Goal: Task Accomplishment & Management: Complete application form

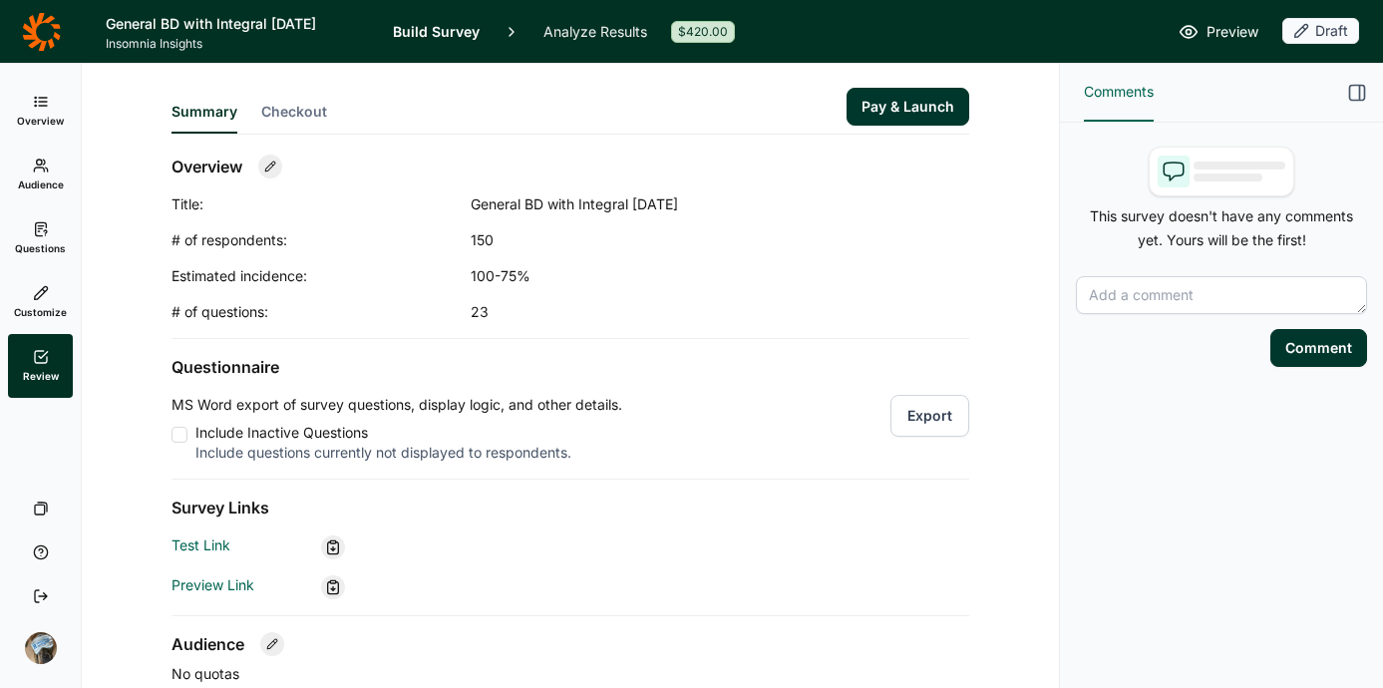
click at [23, 218] on link "Questions" at bounding box center [40, 238] width 65 height 64
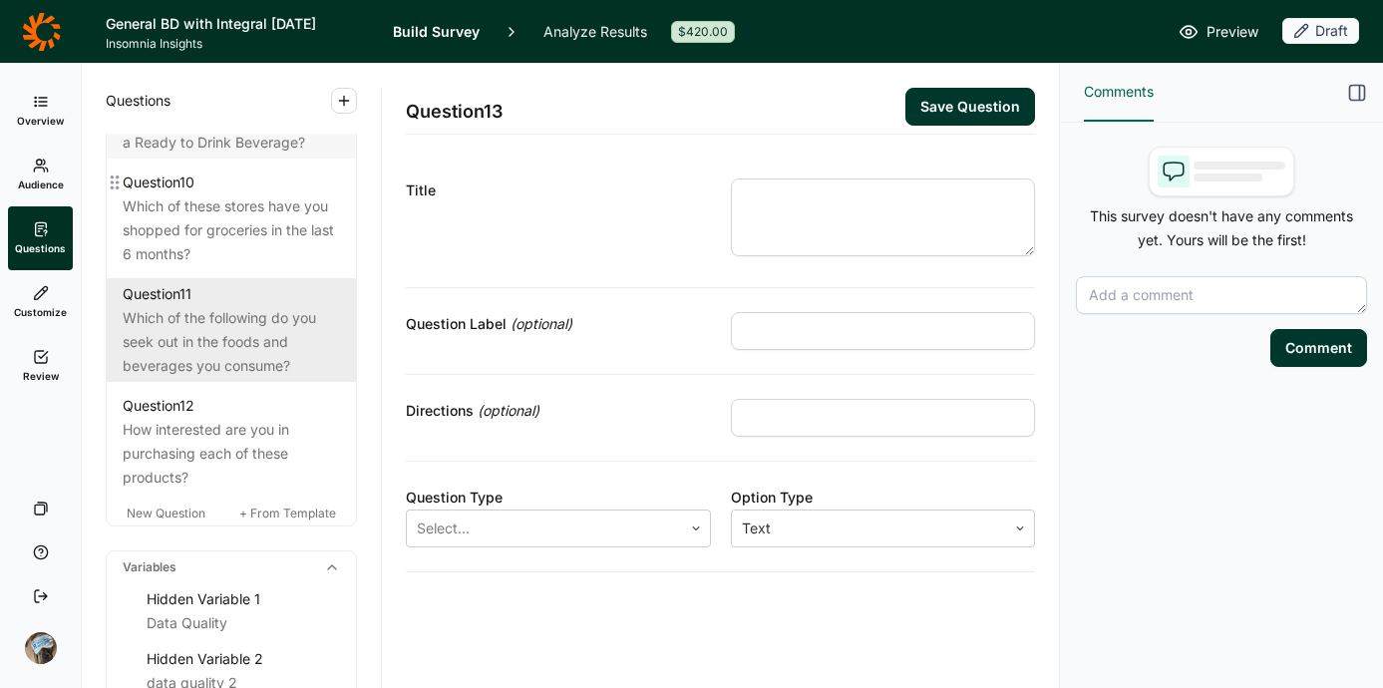
scroll to position [2215, 0]
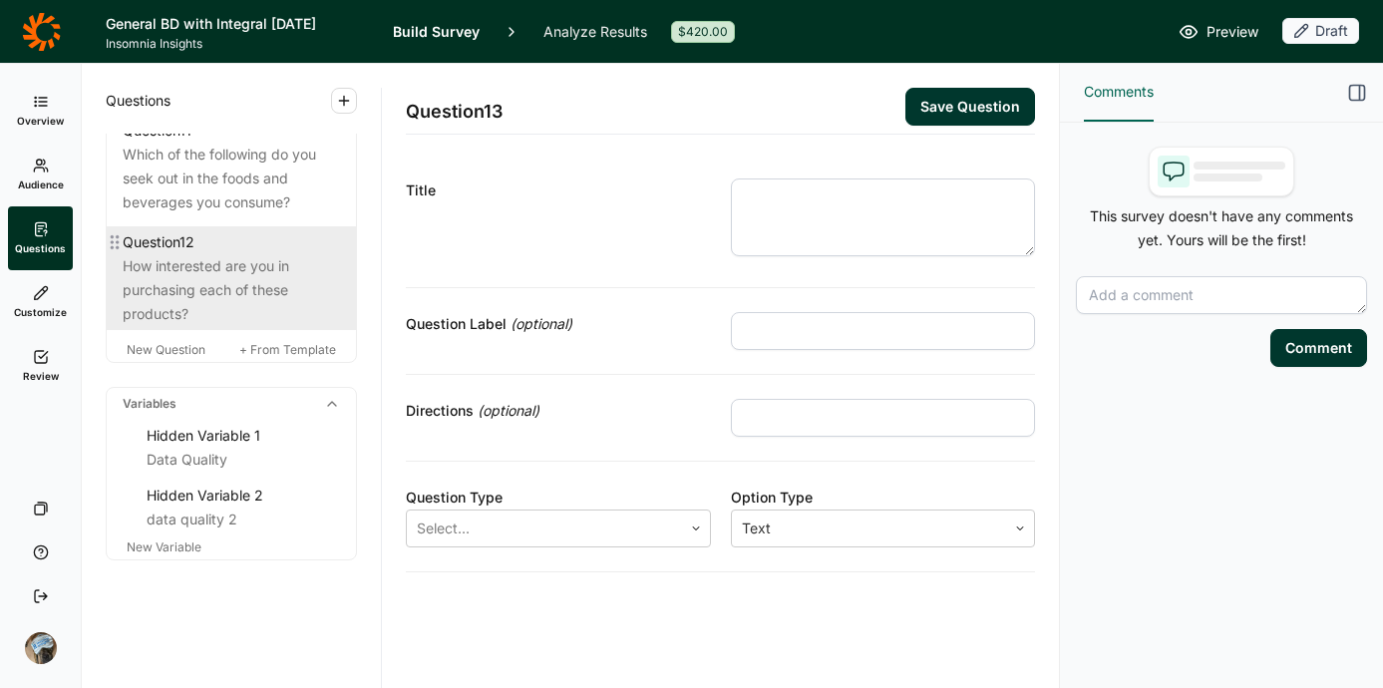
click at [216, 247] on div "Question 12" at bounding box center [231, 242] width 217 height 24
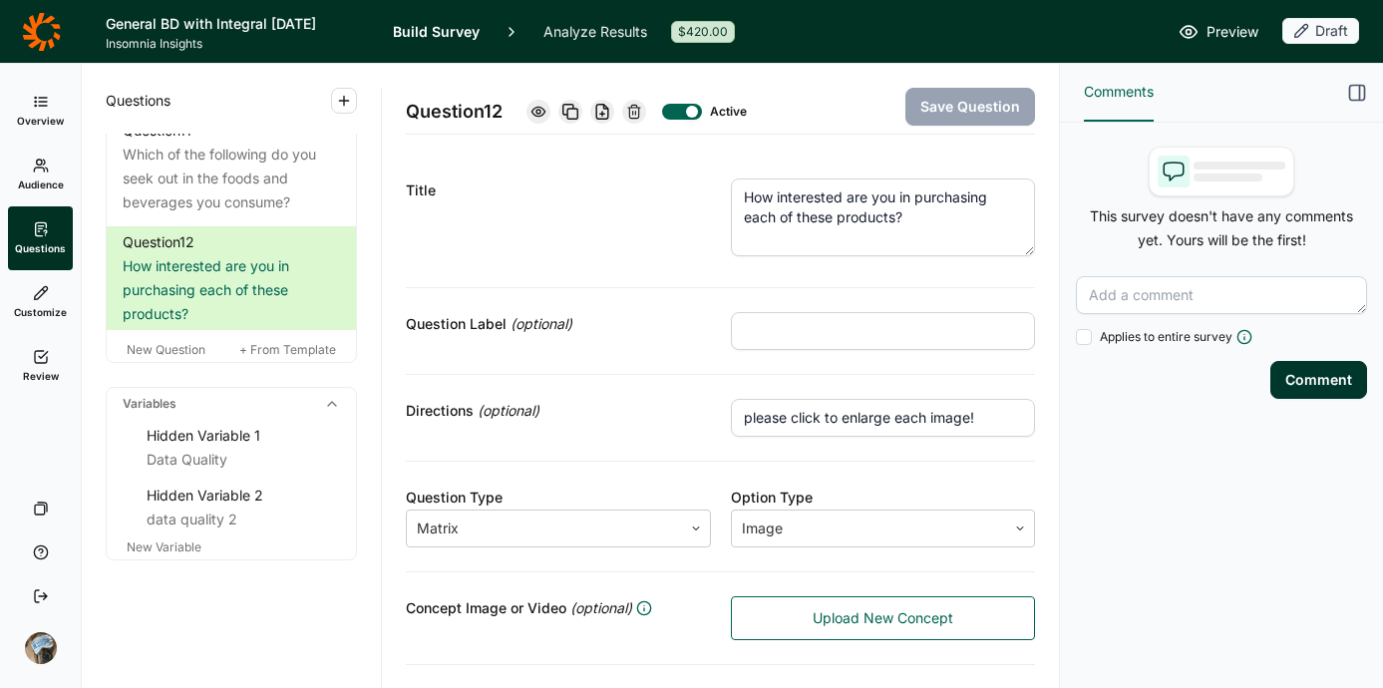
click at [640, 105] on use at bounding box center [634, 111] width 12 height 13
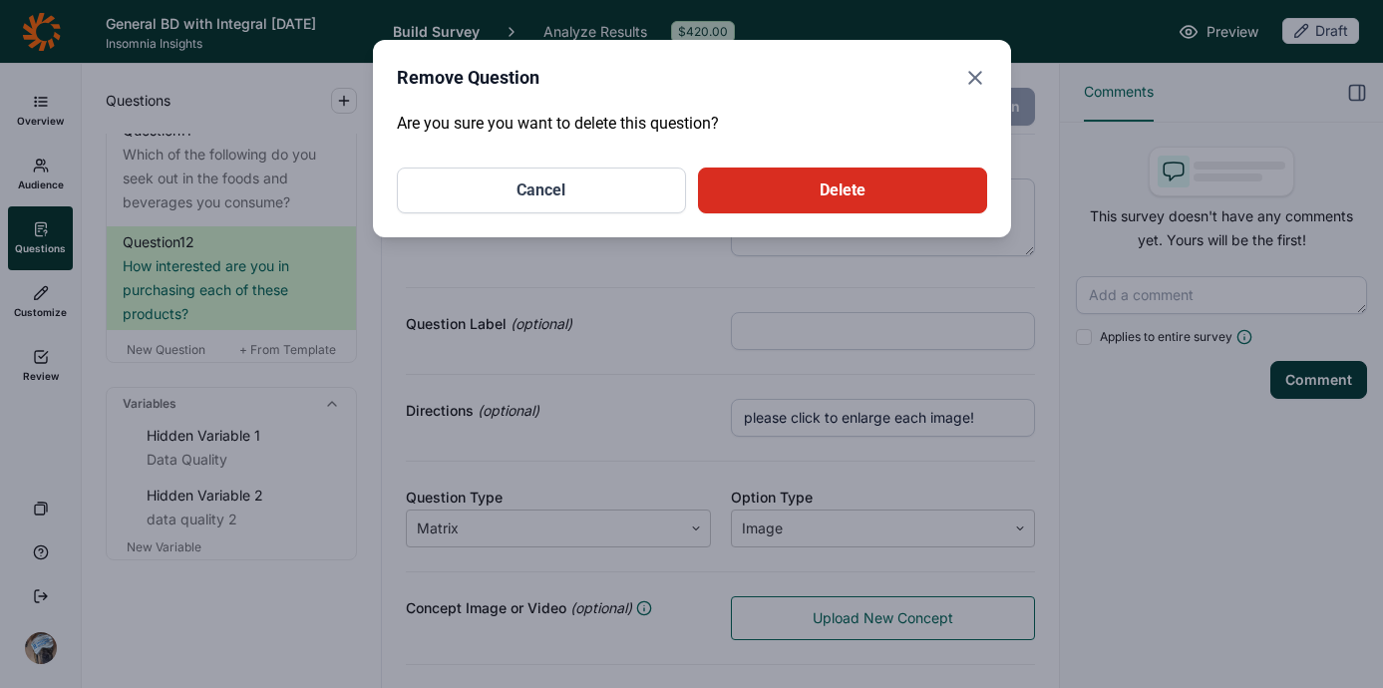
click at [782, 193] on button "Delete" at bounding box center [842, 190] width 289 height 46
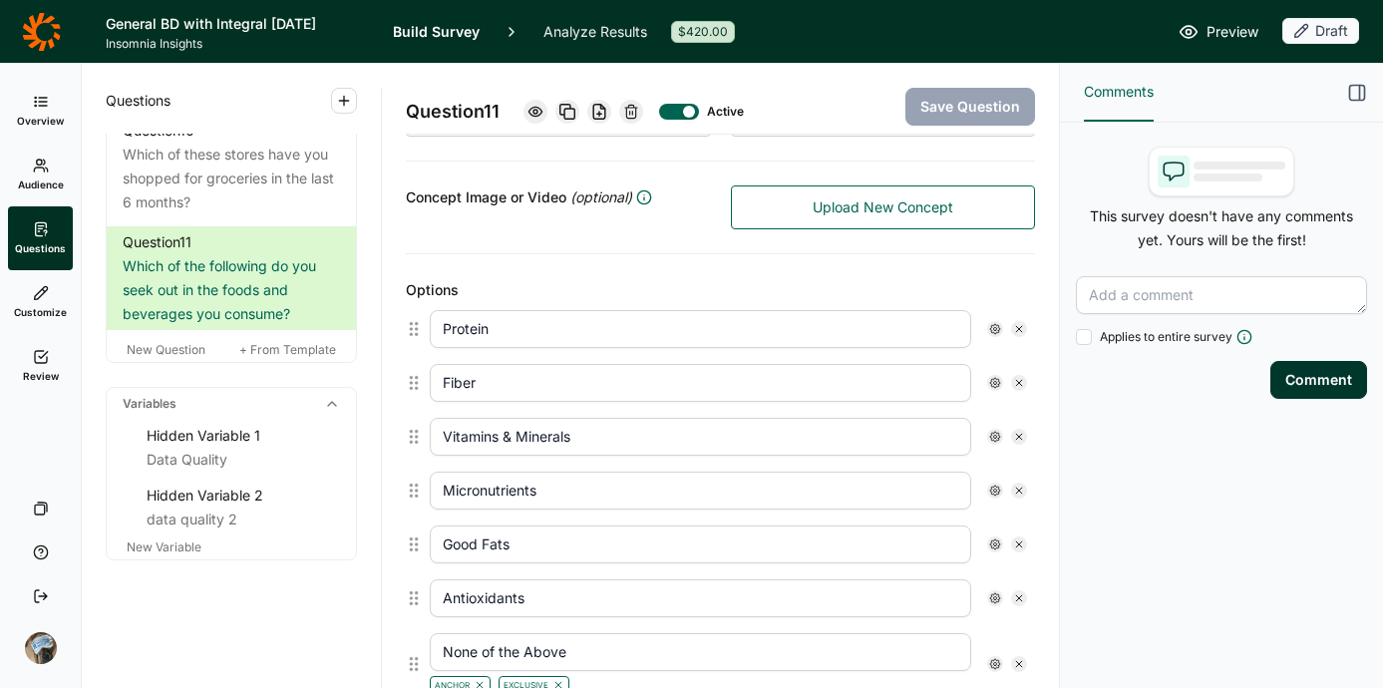
scroll to position [370, 0]
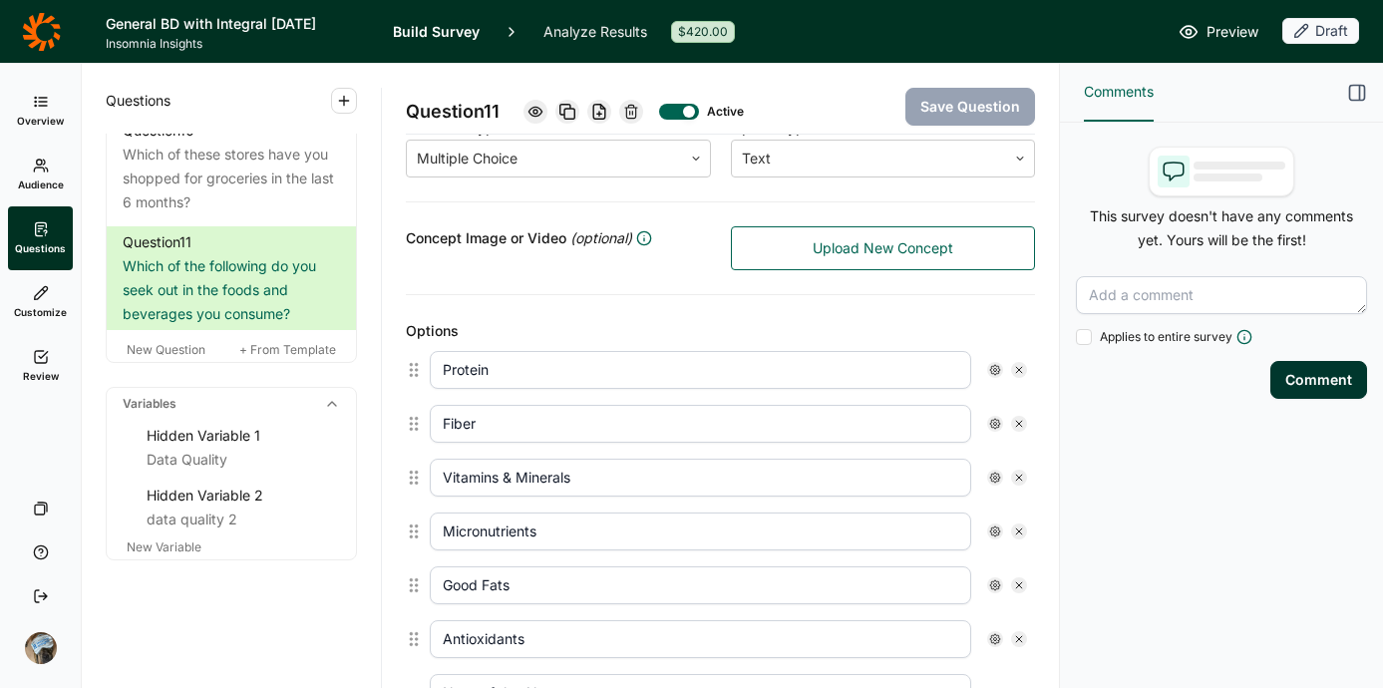
click at [638, 103] on div at bounding box center [631, 112] width 24 height 24
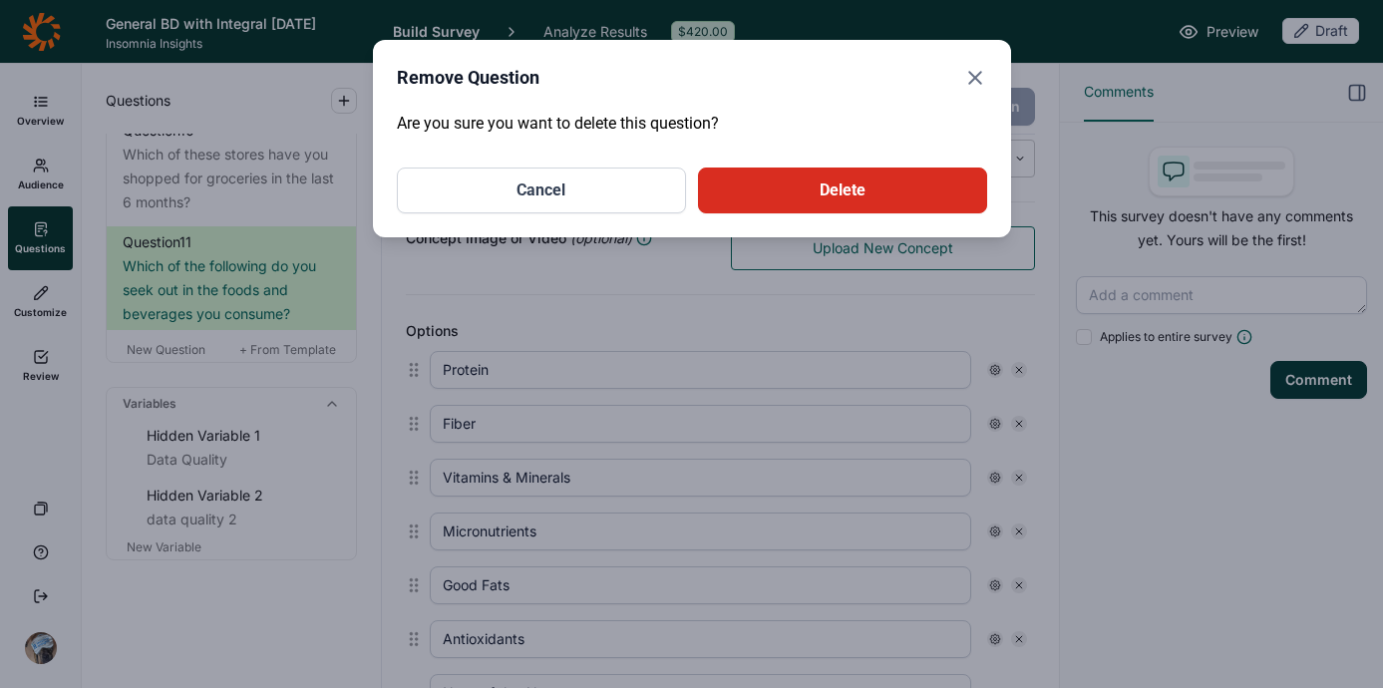
click at [829, 184] on button "Delete" at bounding box center [842, 190] width 289 height 46
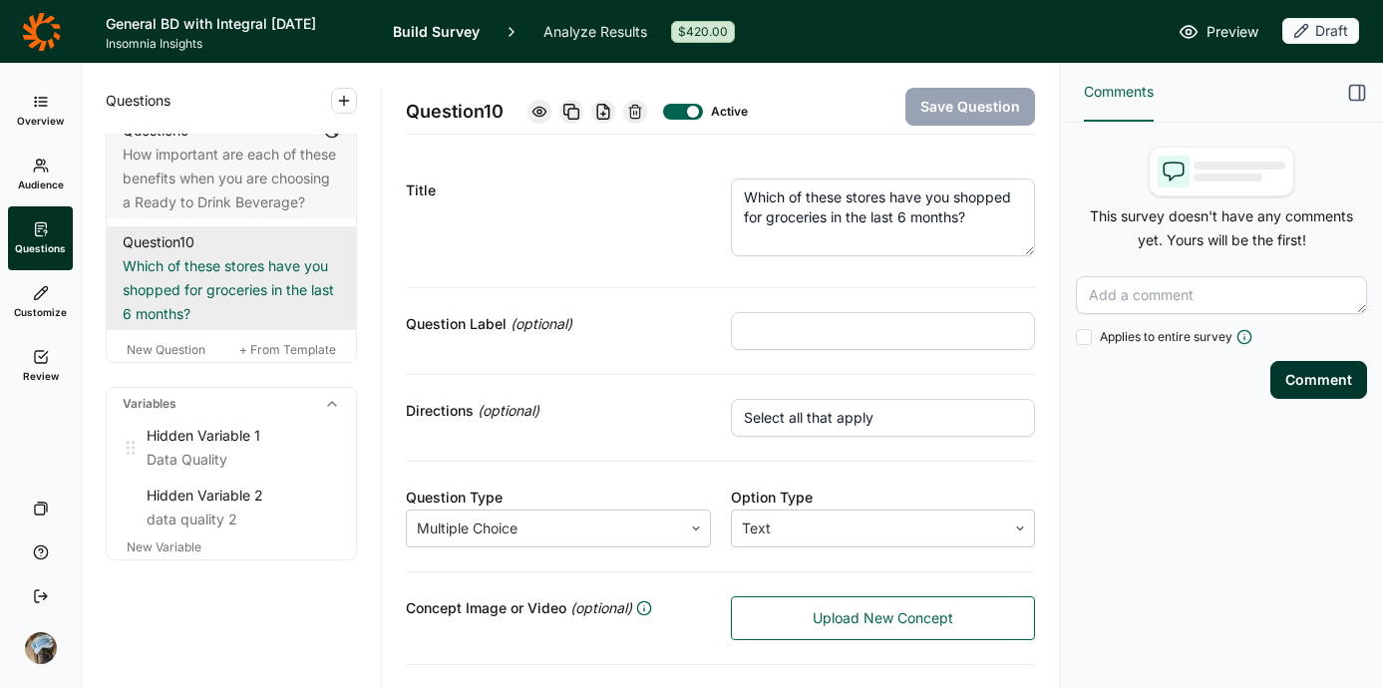
scroll to position [1992, 0]
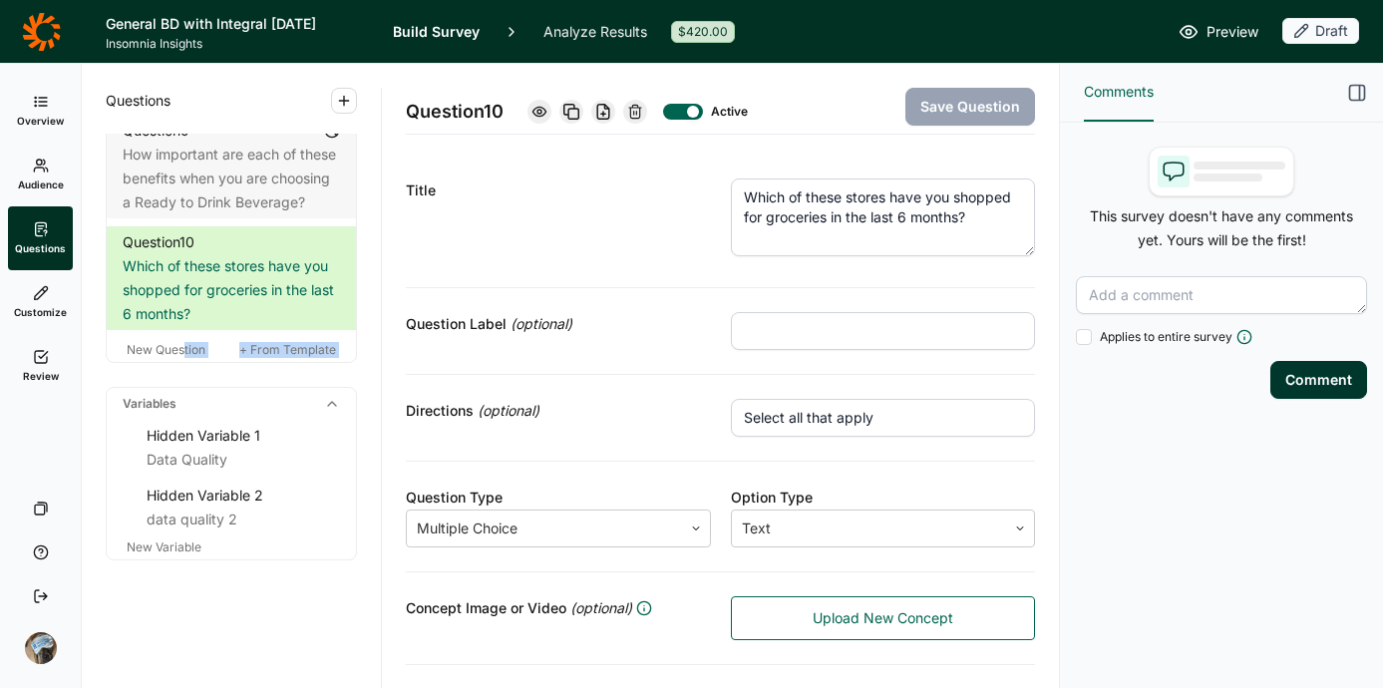
drag, startPoint x: 186, startPoint y: 354, endPoint x: 191, endPoint y: 369, distance: 15.8
click at [274, 350] on span "+ From Template" at bounding box center [287, 349] width 97 height 15
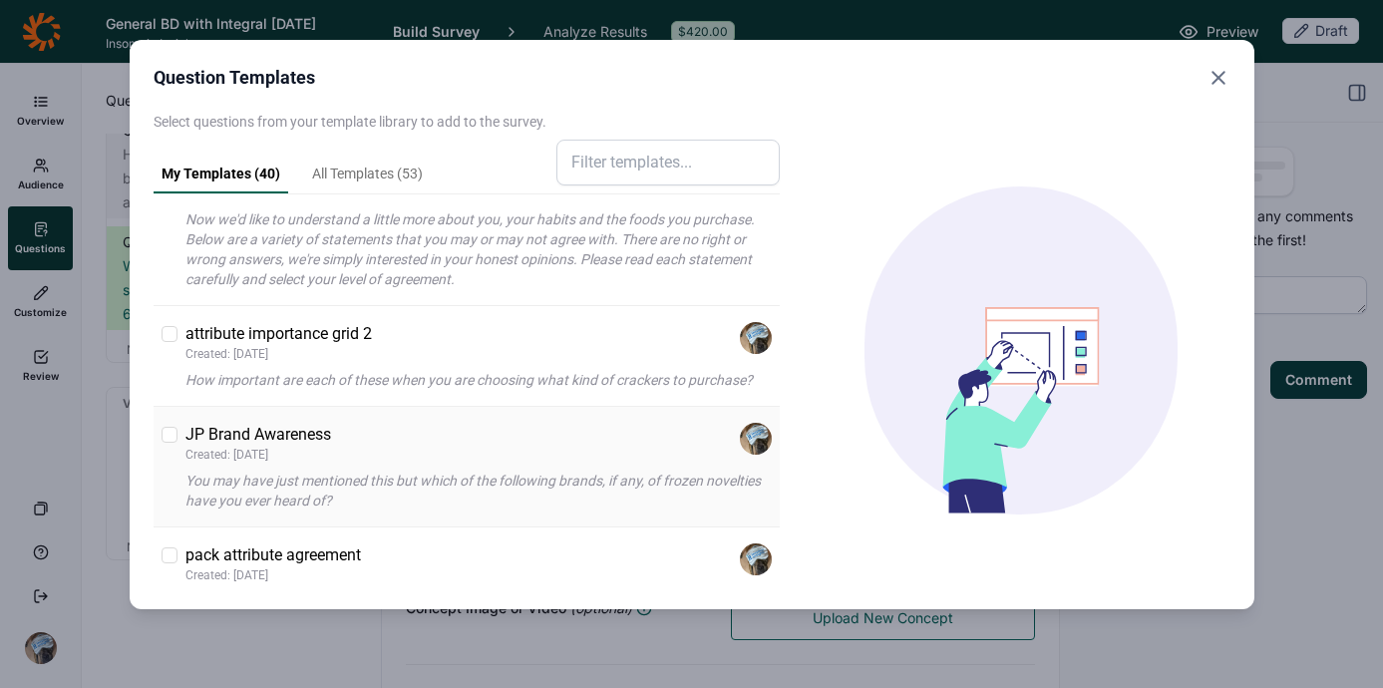
scroll to position [701, 0]
click at [406, 345] on div "attribute importance grid 2 Created: [DATE]" at bounding box center [478, 342] width 587 height 40
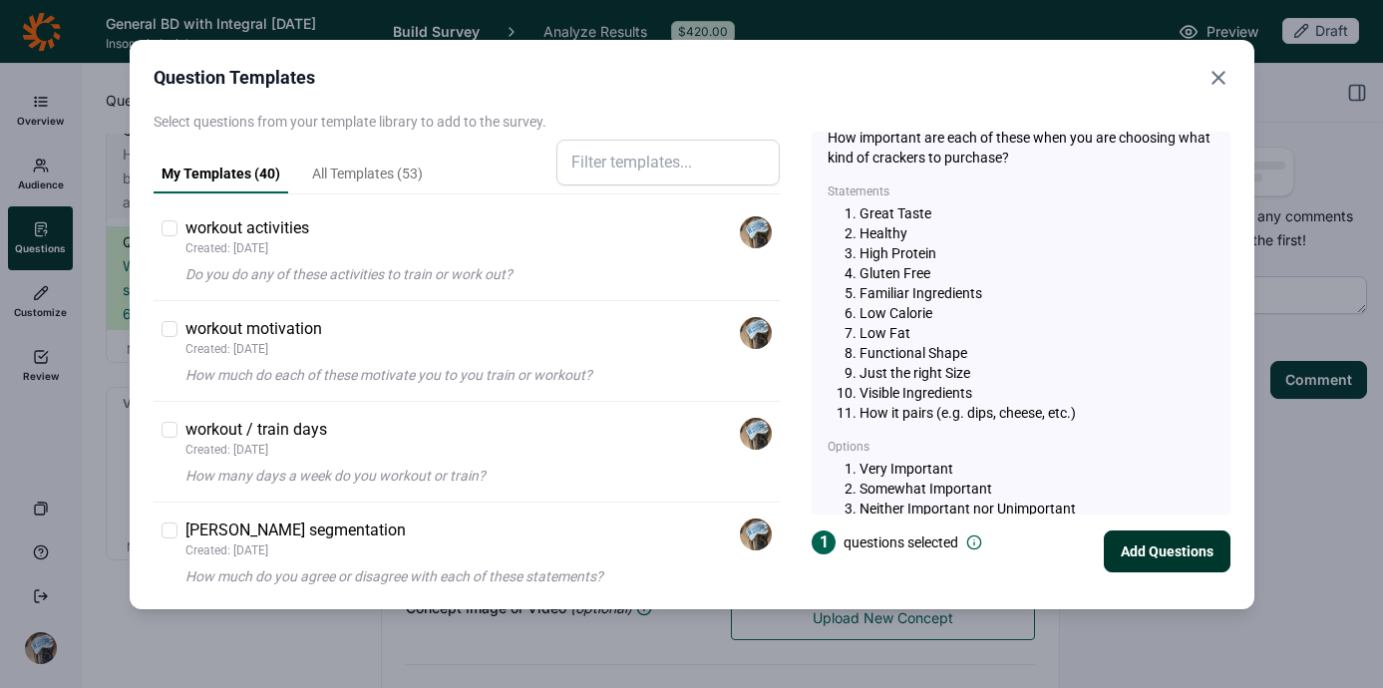
scroll to position [3301, 0]
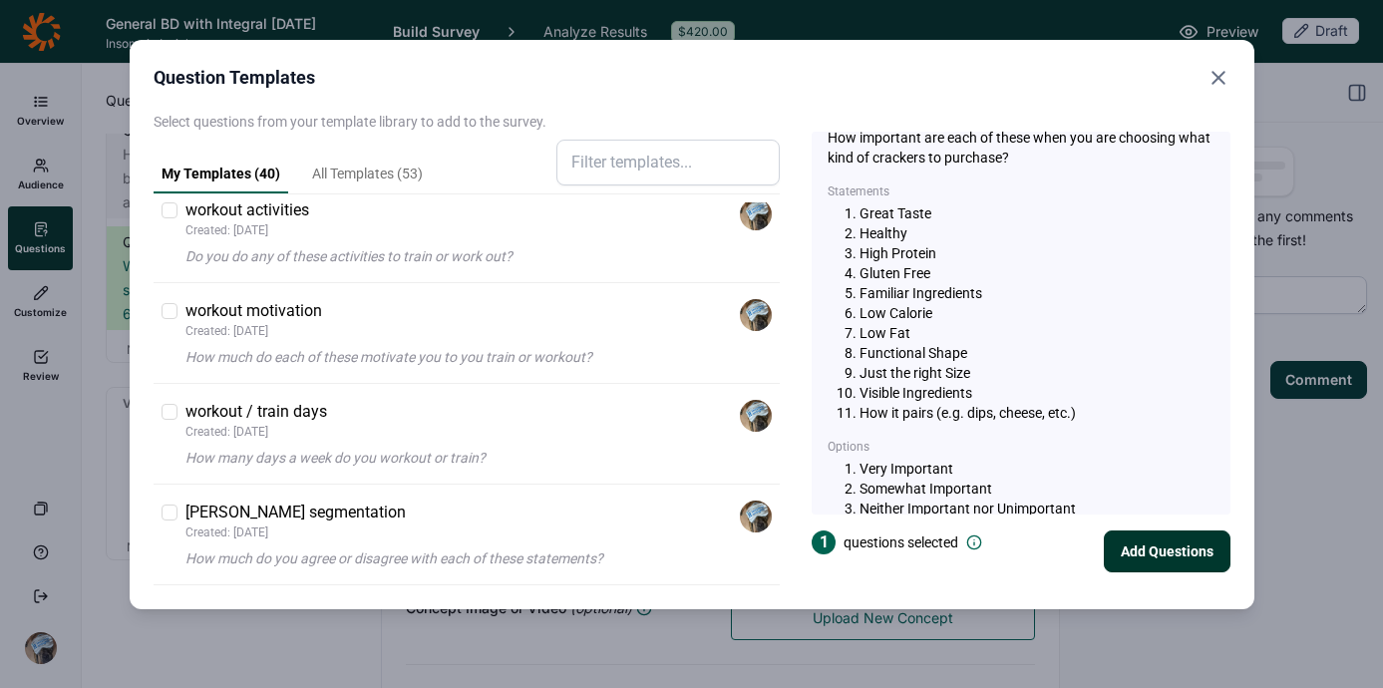
click at [203, 645] on div "Question Templates Select questions from your template library to add to the su…" at bounding box center [691, 344] width 1383 height 688
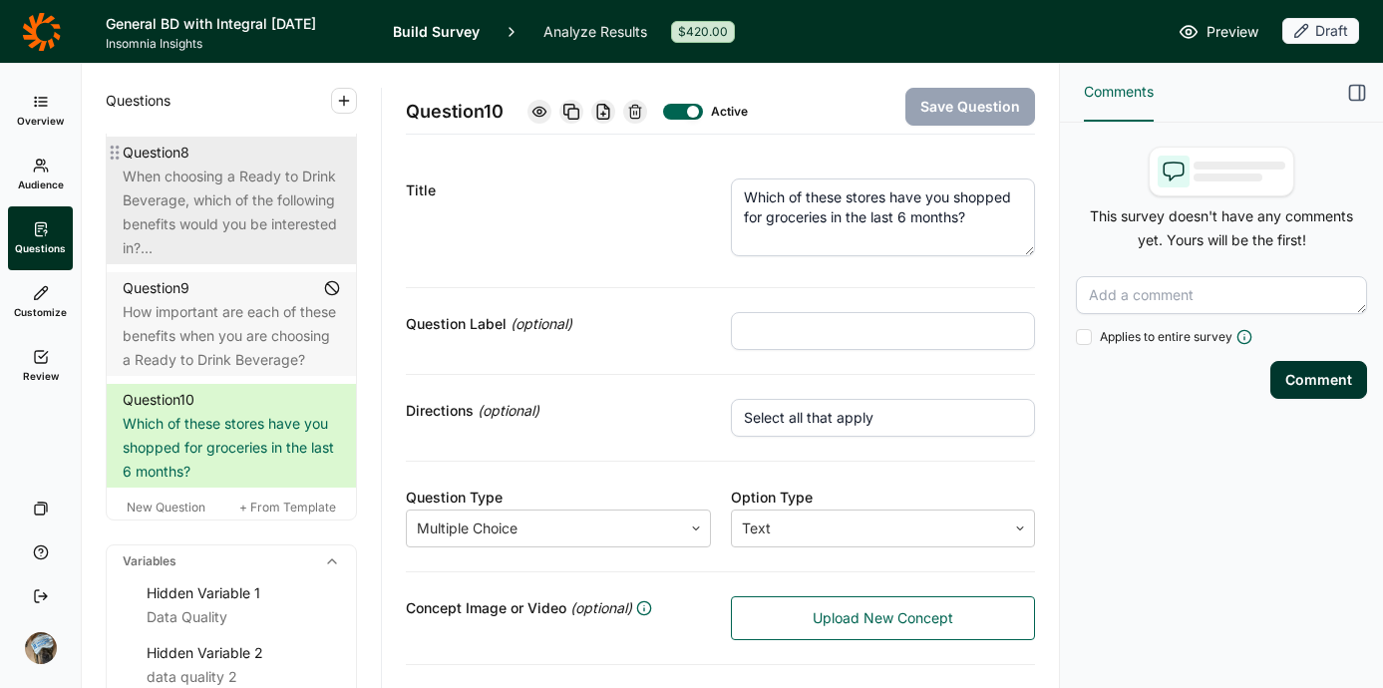
scroll to position [1735, 0]
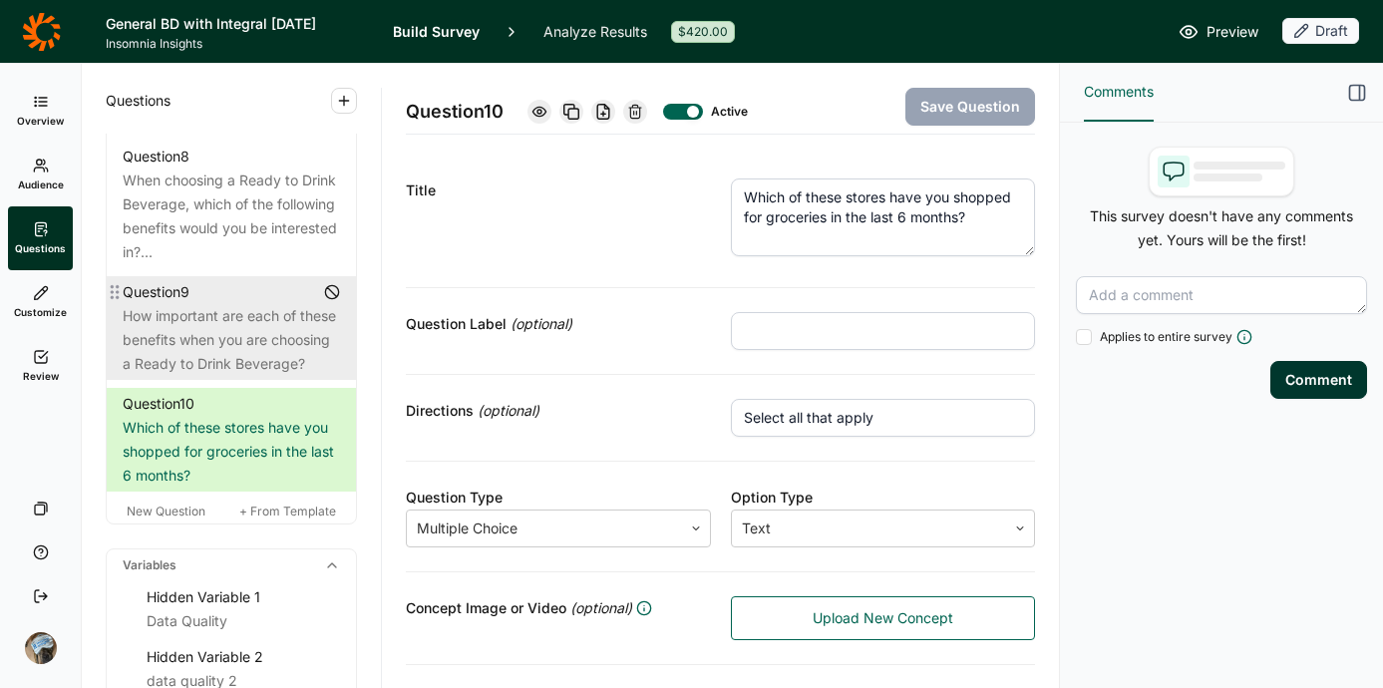
click at [264, 376] on div "How important are each of these benefits when you are choosing a Ready to Drink…" at bounding box center [231, 340] width 217 height 72
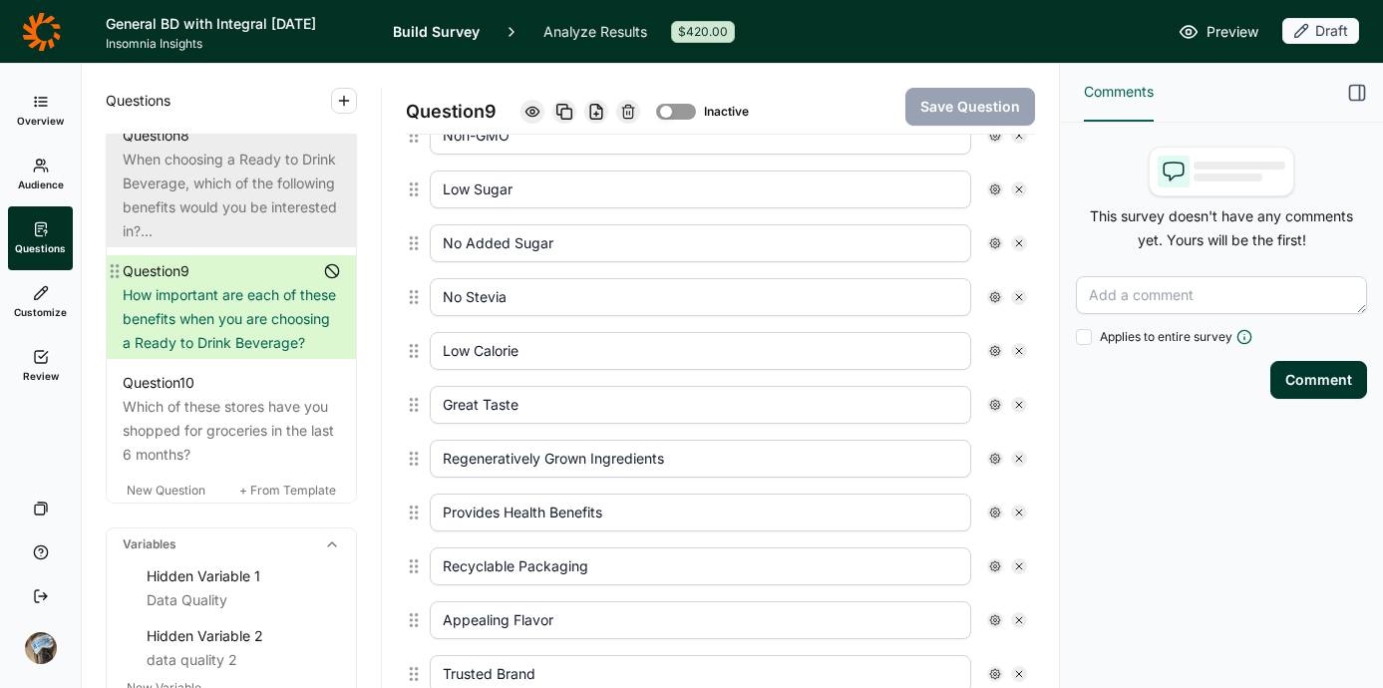
scroll to position [1755, 0]
click at [182, 243] on div "When choosing a Ready to Drink Beverage, which of the following benefits would …" at bounding box center [231, 196] width 217 height 96
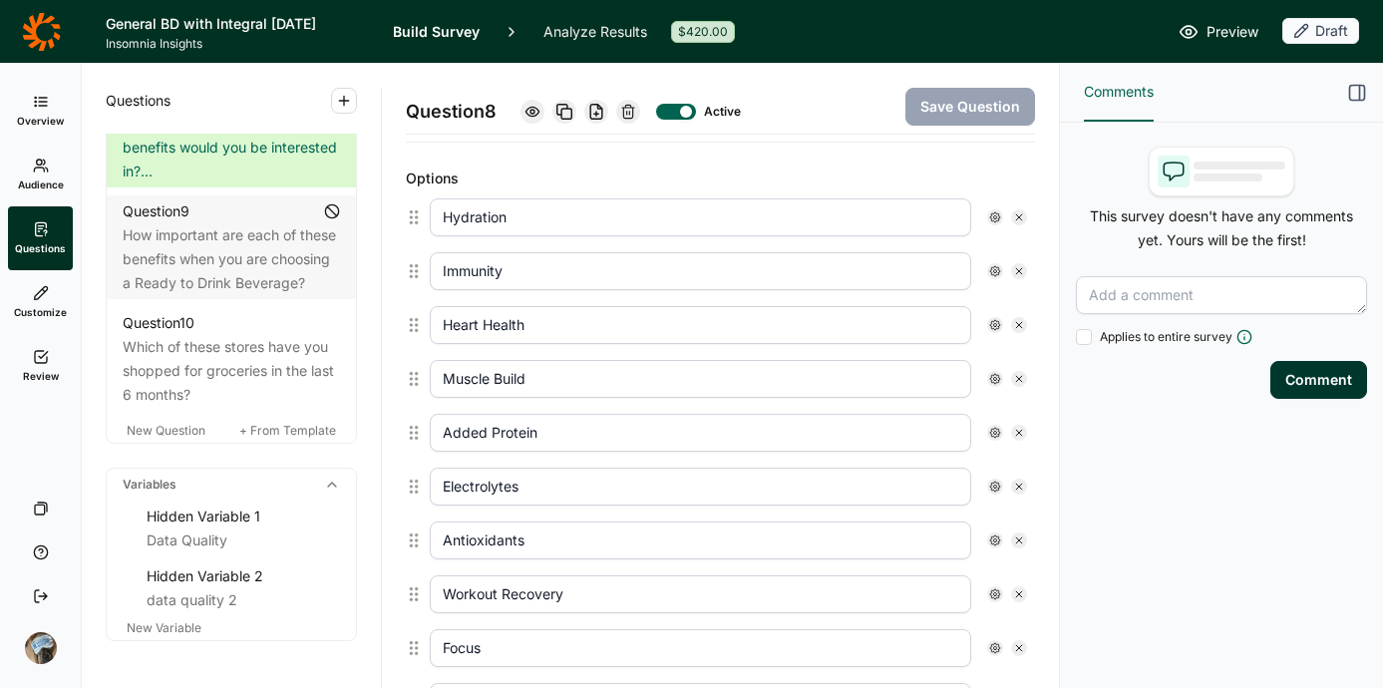
scroll to position [1816, 0]
click at [169, 437] on span "New Question" at bounding box center [166, 429] width 79 height 15
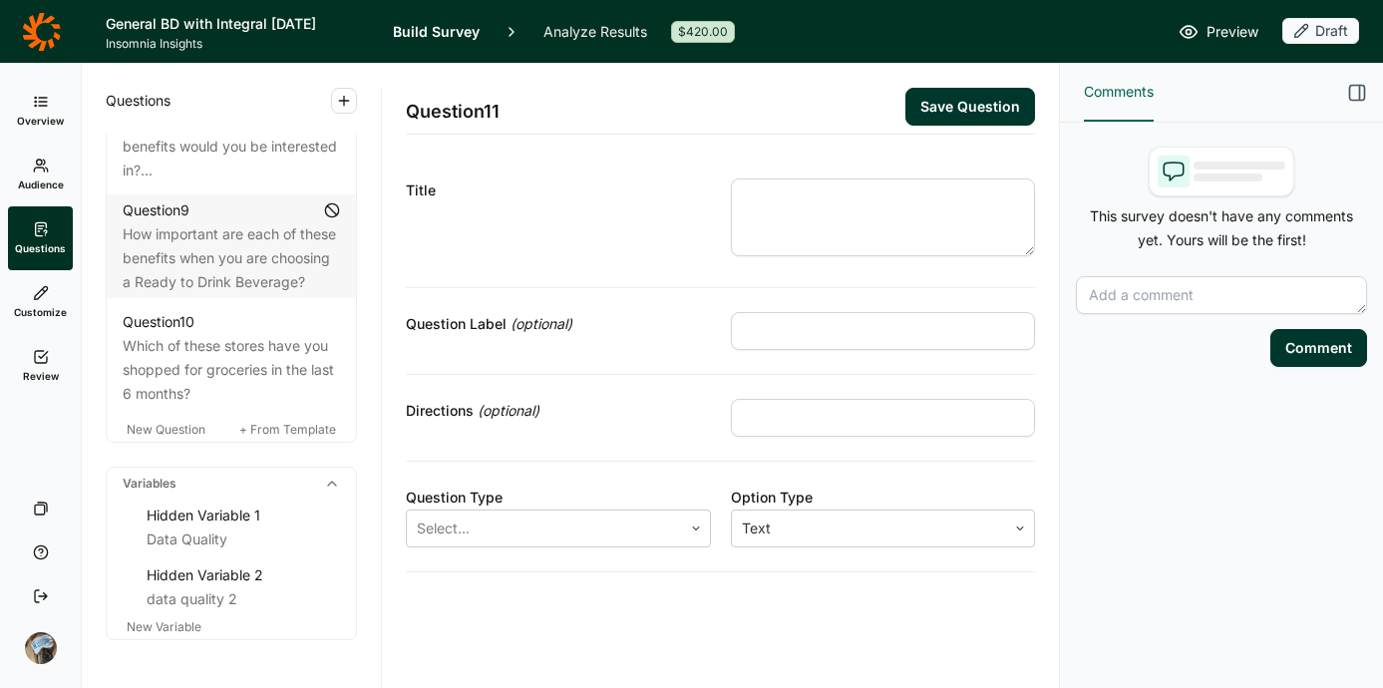
click at [811, 217] on textarea at bounding box center [883, 217] width 305 height 78
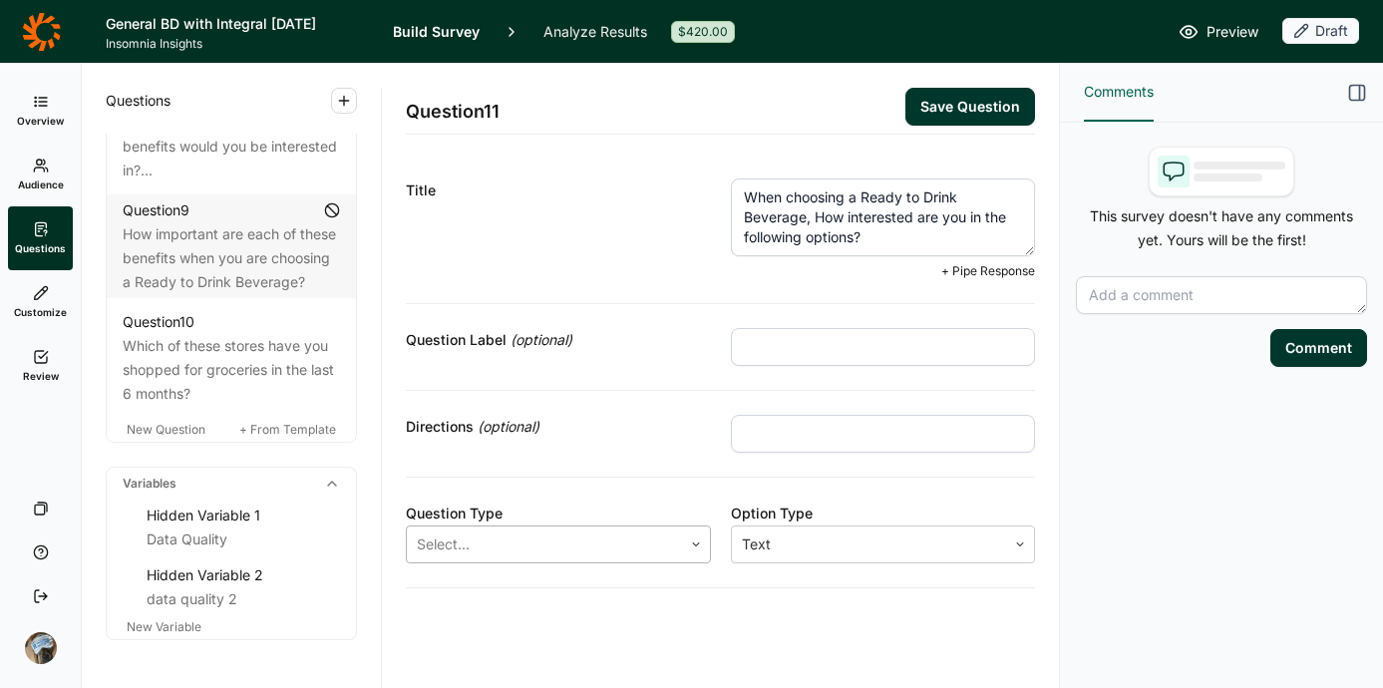
type textarea "When choosing a Ready to Drink Beverage, How interested are you in the followin…"
click at [636, 554] on div at bounding box center [544, 544] width 255 height 28
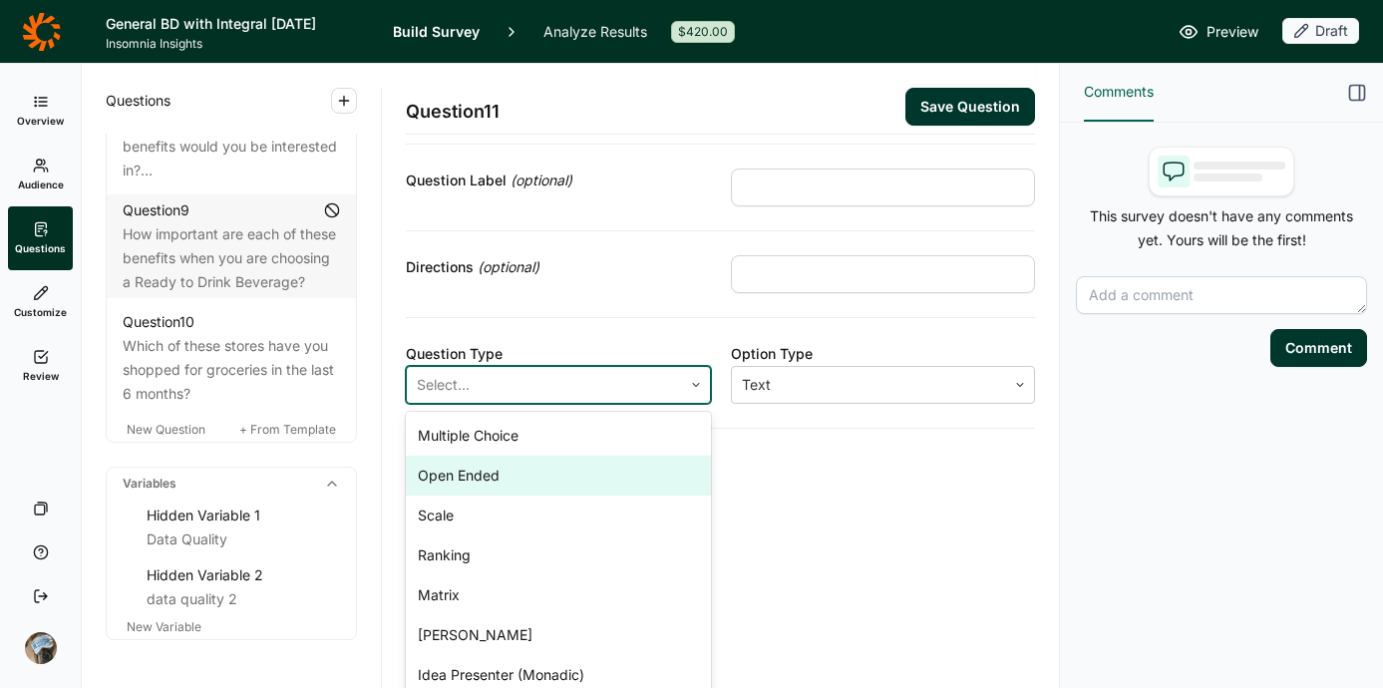
scroll to position [155, 0]
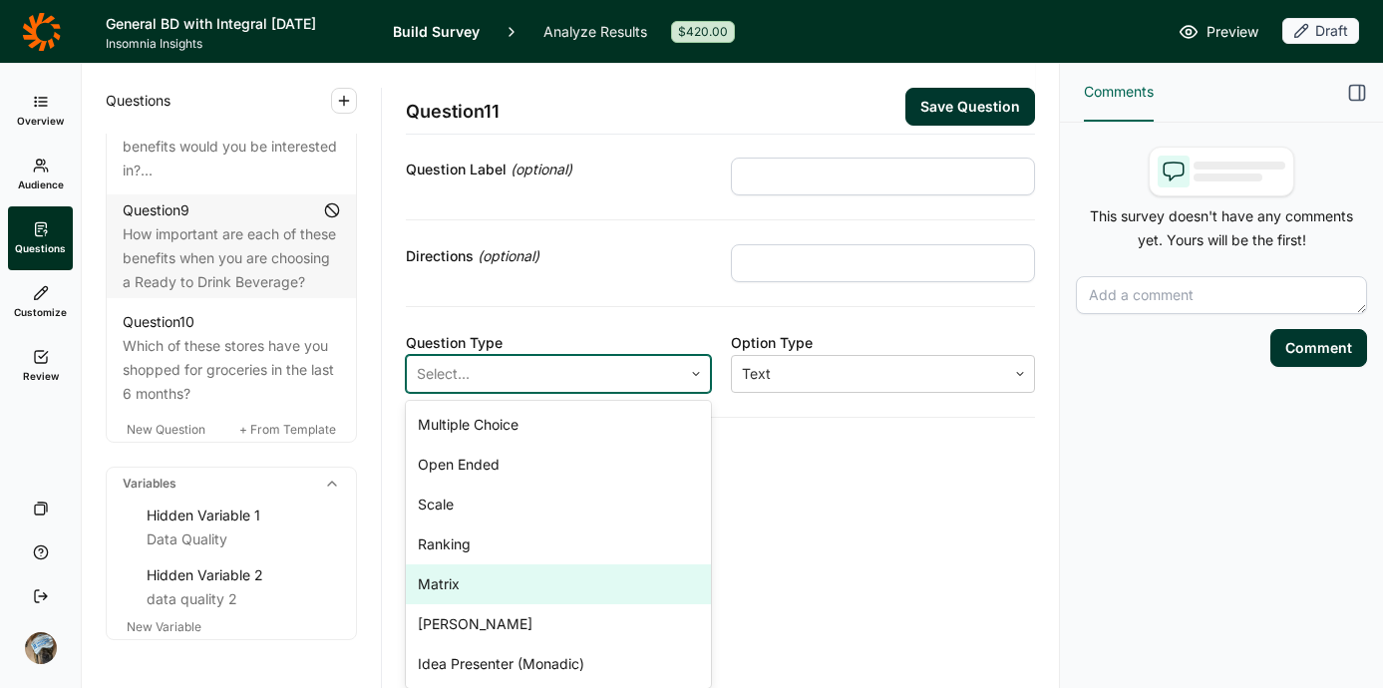
click at [560, 574] on div "Matrix" at bounding box center [558, 584] width 305 height 40
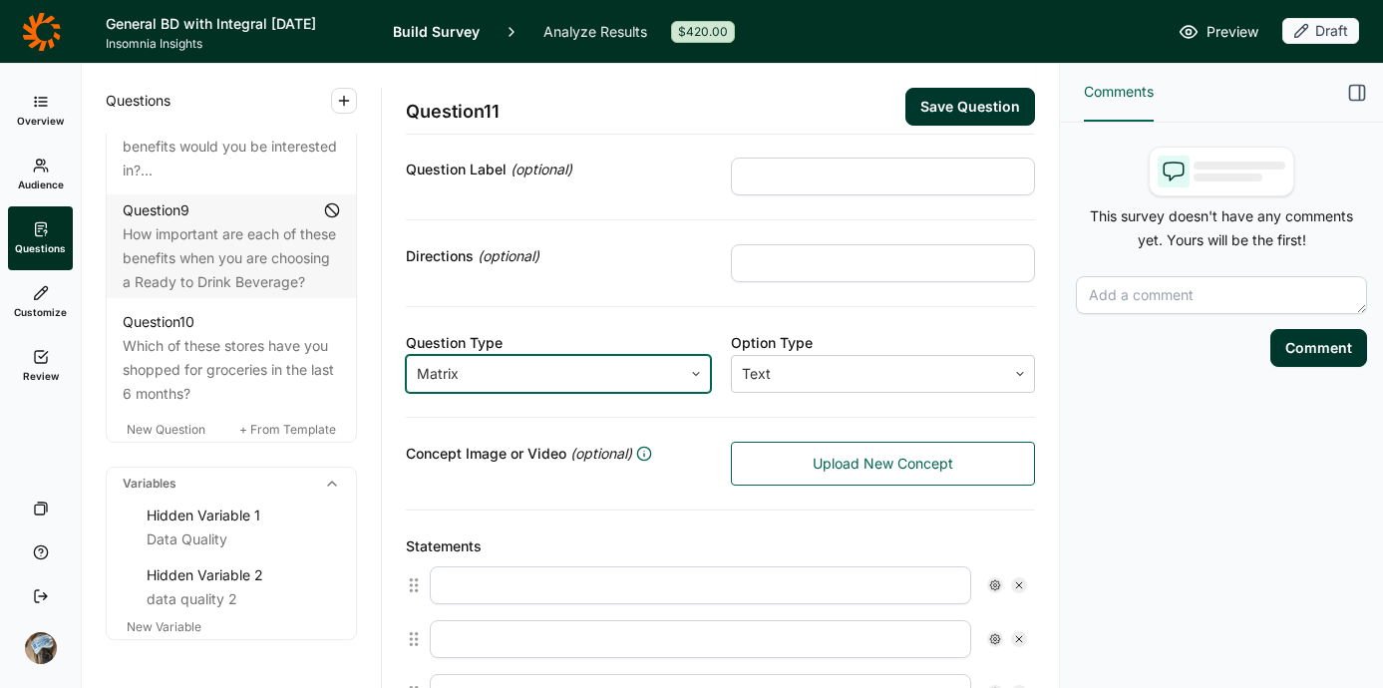
click at [555, 584] on input "text" at bounding box center [700, 585] width 541 height 38
type input "Z"
type input "No Added Sugar"
click at [546, 639] on input "text" at bounding box center [700, 639] width 541 height 38
click at [899, 634] on input "text" at bounding box center [700, 639] width 541 height 38
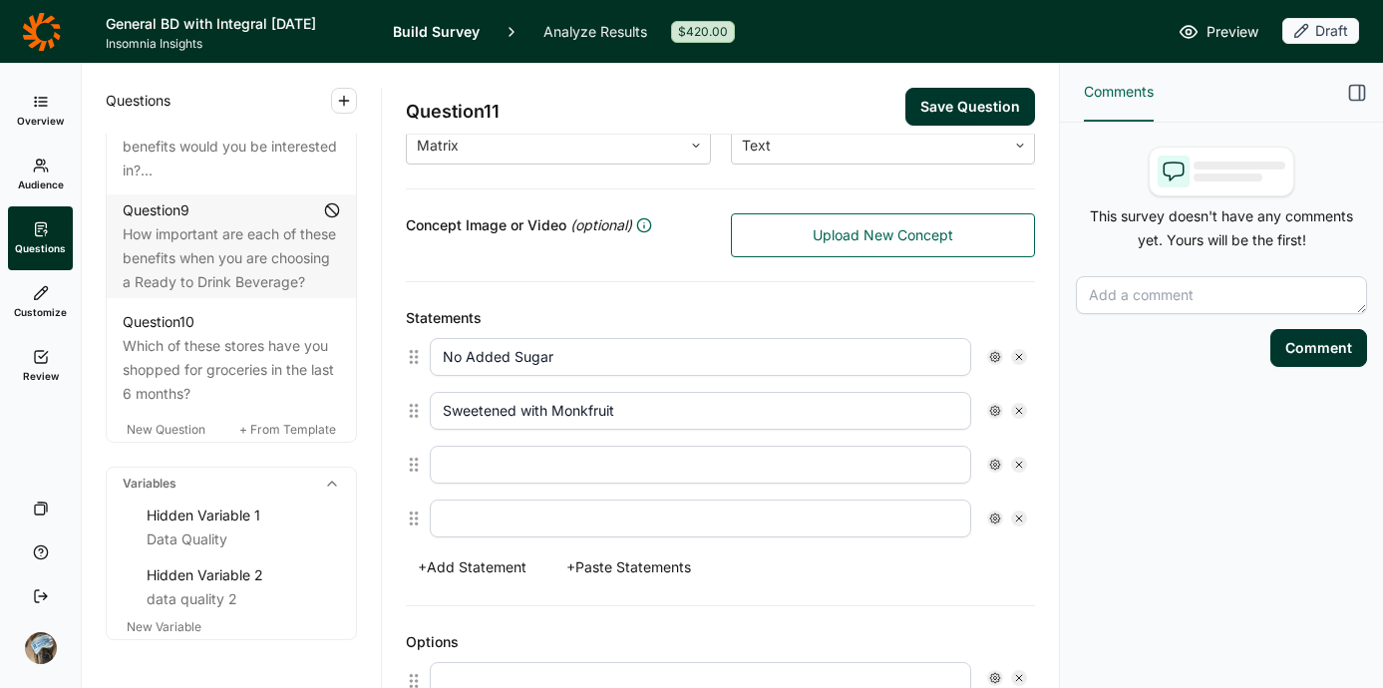
scroll to position [419, 0]
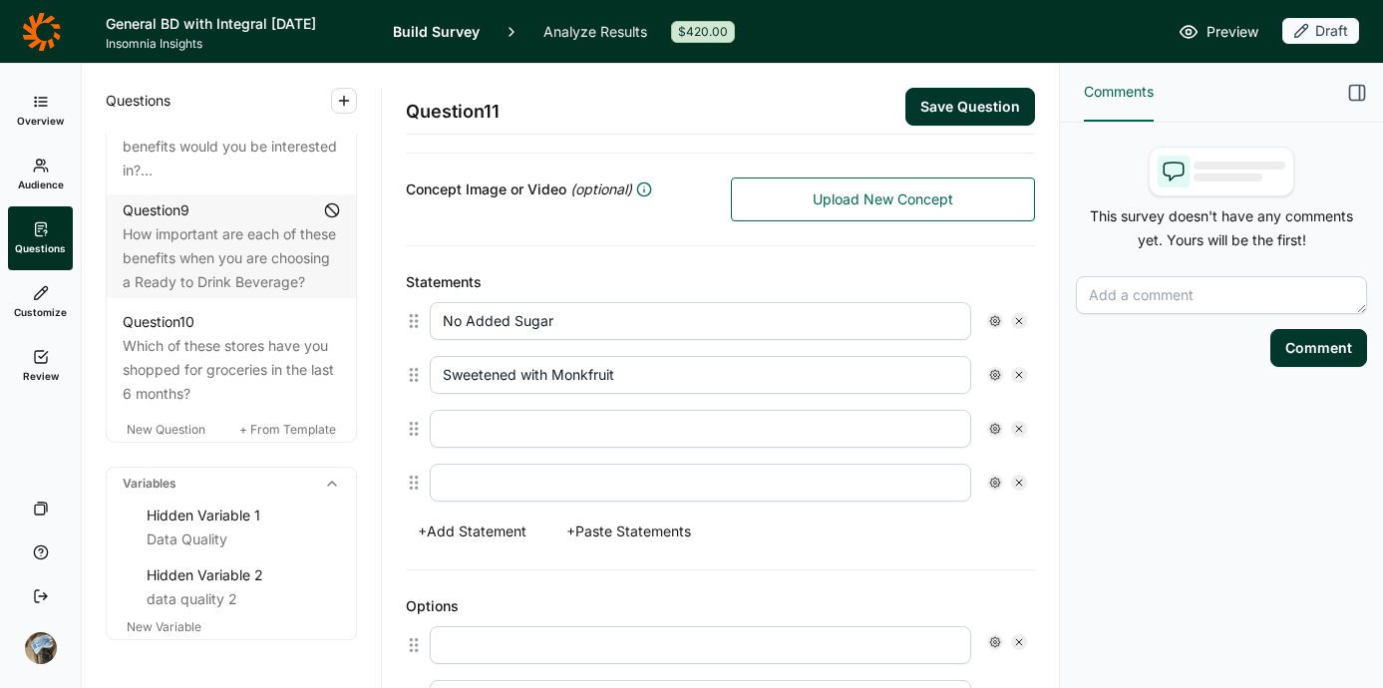
type input "Sweetened with Monkfruit"
click at [673, 433] on input "text" at bounding box center [700, 429] width 541 height 38
type input "Sweetened with Stevia"
click at [621, 482] on input "text" at bounding box center [700, 483] width 541 height 38
type input "Sweetened with Cane Sugar"
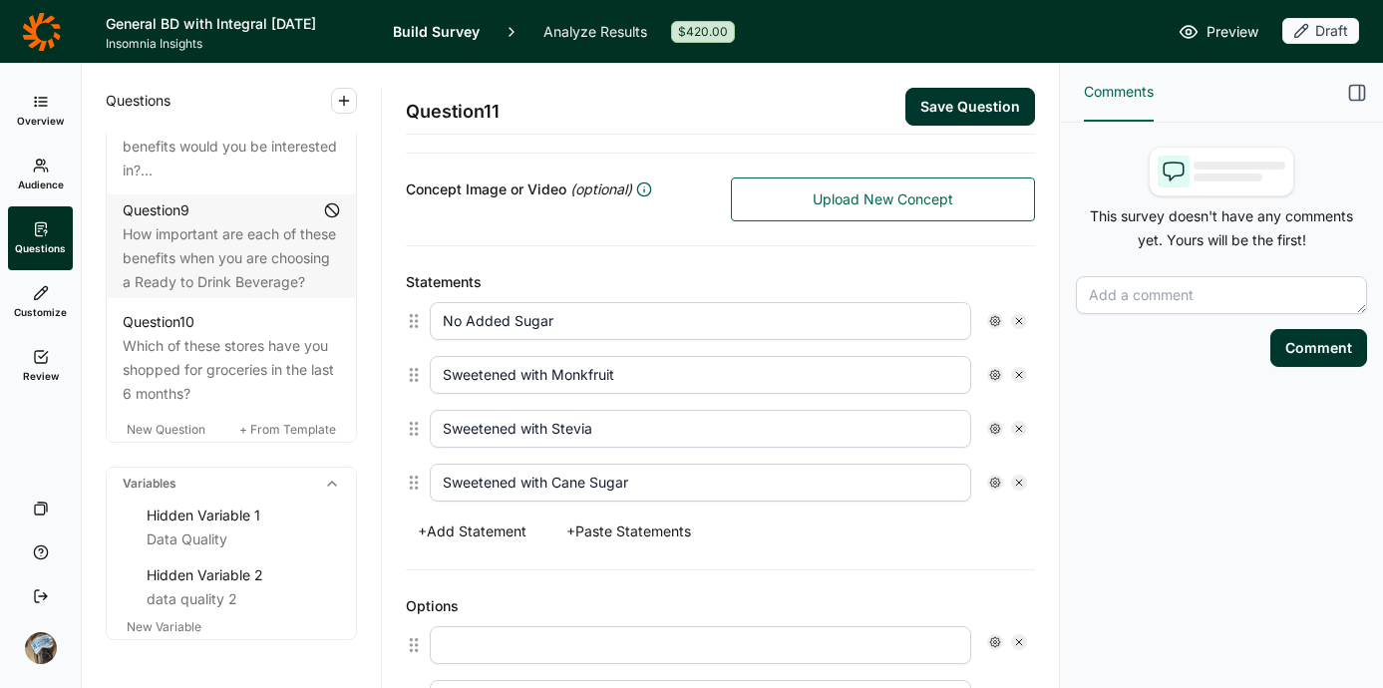
click at [498, 535] on button "+ Add Statement" at bounding box center [472, 531] width 133 height 28
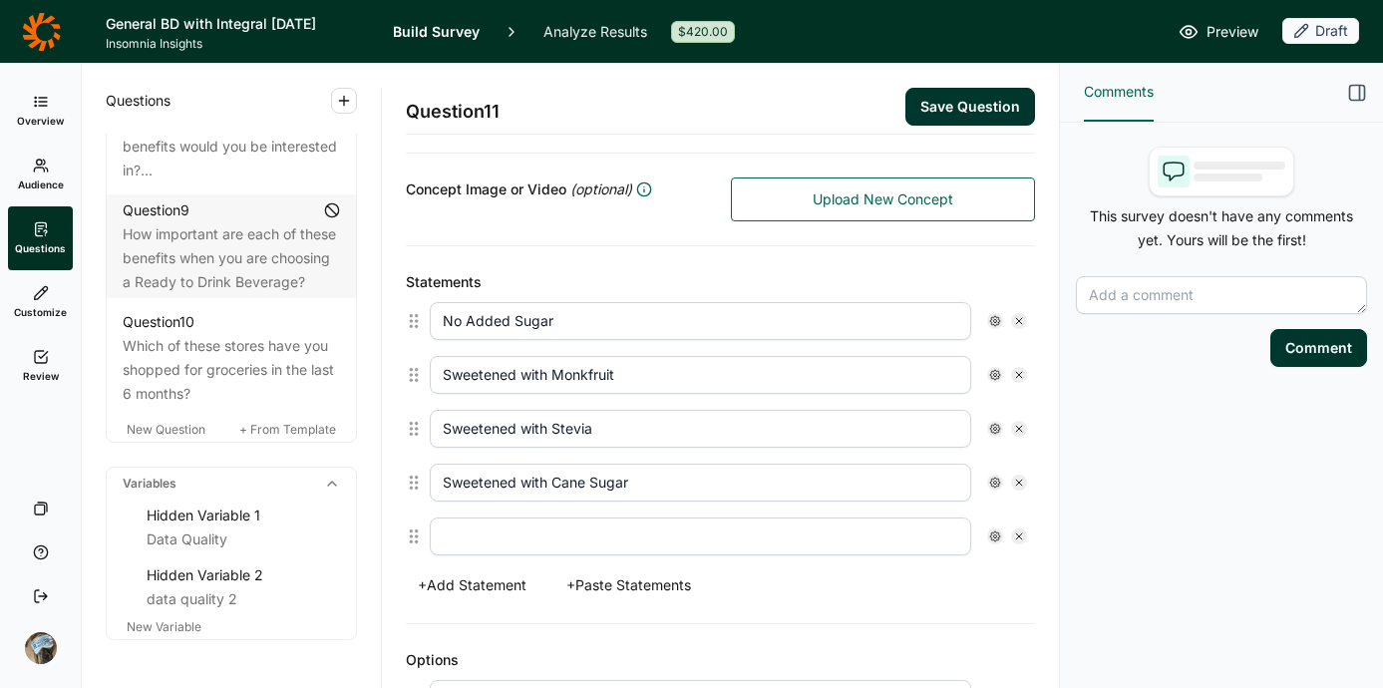
click at [529, 550] on input "text" at bounding box center [700, 536] width 541 height 38
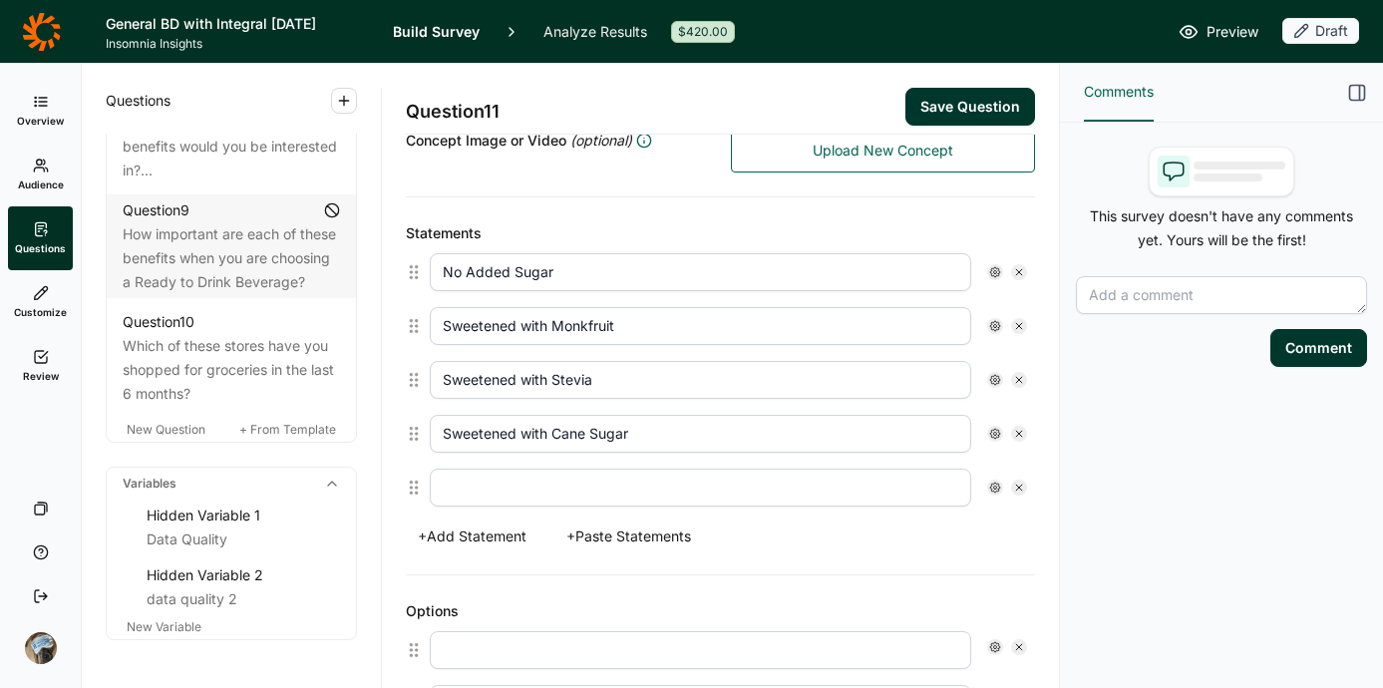
scroll to position [476, 0]
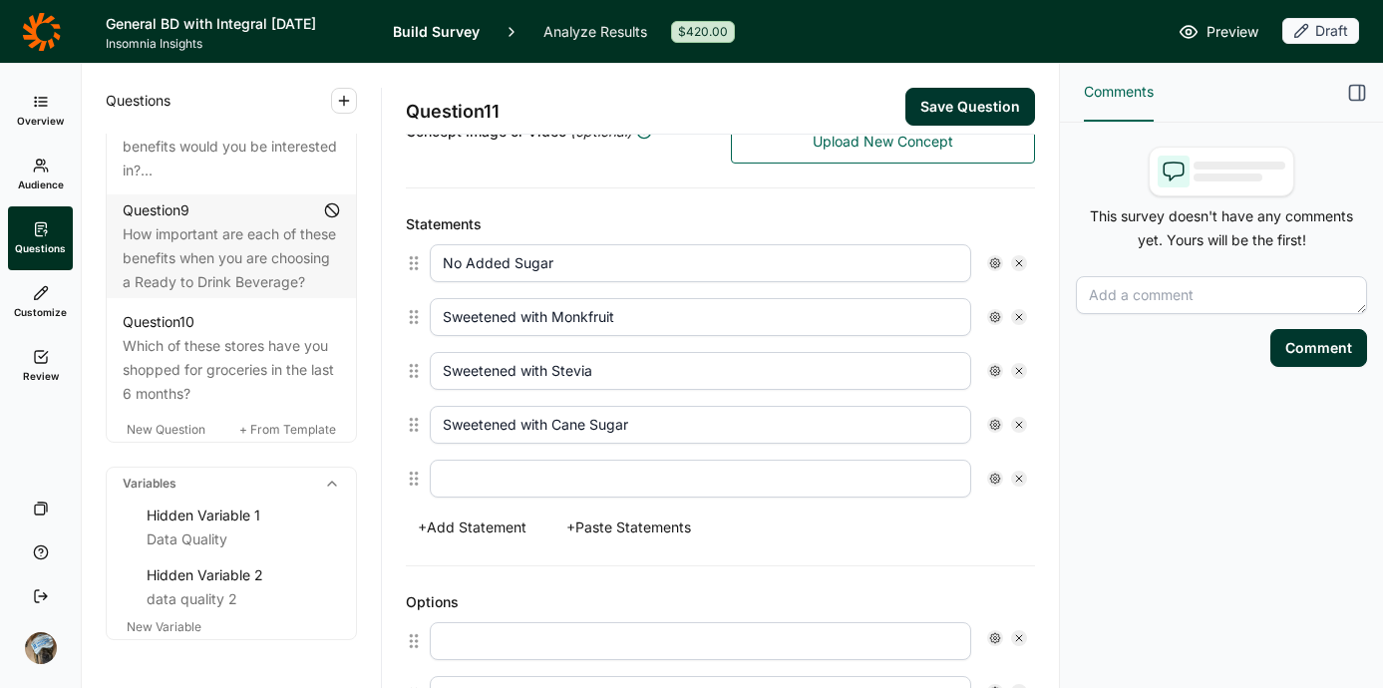
click at [492, 479] on input "text" at bounding box center [700, 479] width 541 height 38
click at [475, 482] on input "With 5 Grams of Cane Sugar" at bounding box center [700, 479] width 541 height 38
type input "With less than 5 Grams of Cane Sugar"
click at [471, 528] on button "+ Add Statement" at bounding box center [472, 527] width 133 height 28
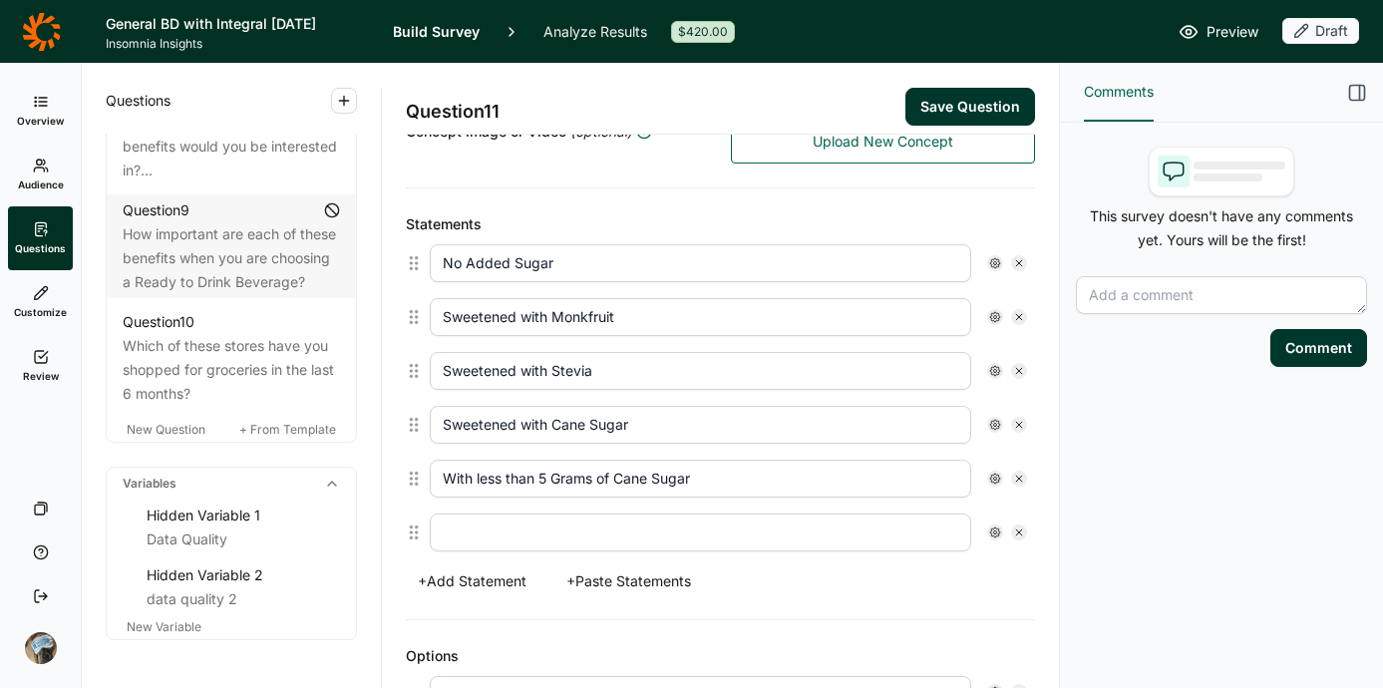
click at [487, 542] on input "text" at bounding box center [700, 532] width 541 height 38
type input "W"
drag, startPoint x: 474, startPoint y: 487, endPoint x: 412, endPoint y: 486, distance: 62.8
click at [412, 486] on div "With less than 5 Grams of Cane Sugar" at bounding box center [720, 479] width 629 height 54
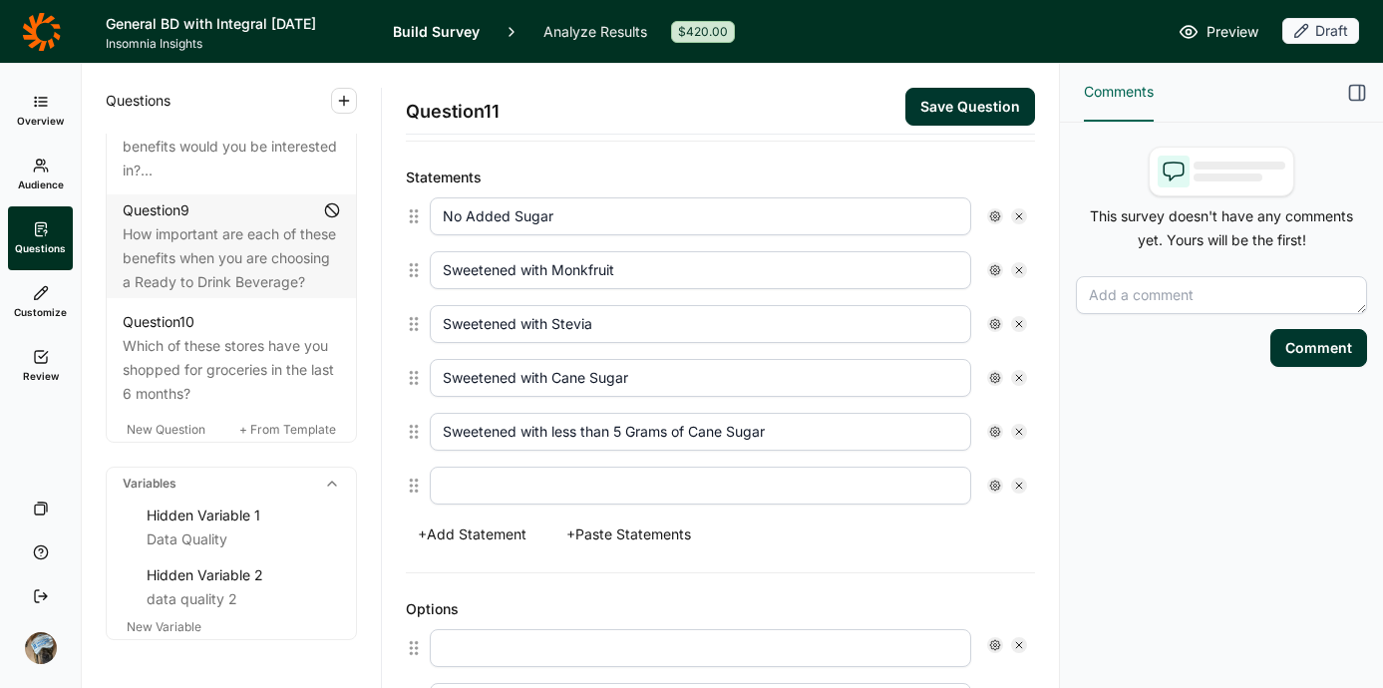
scroll to position [540, 0]
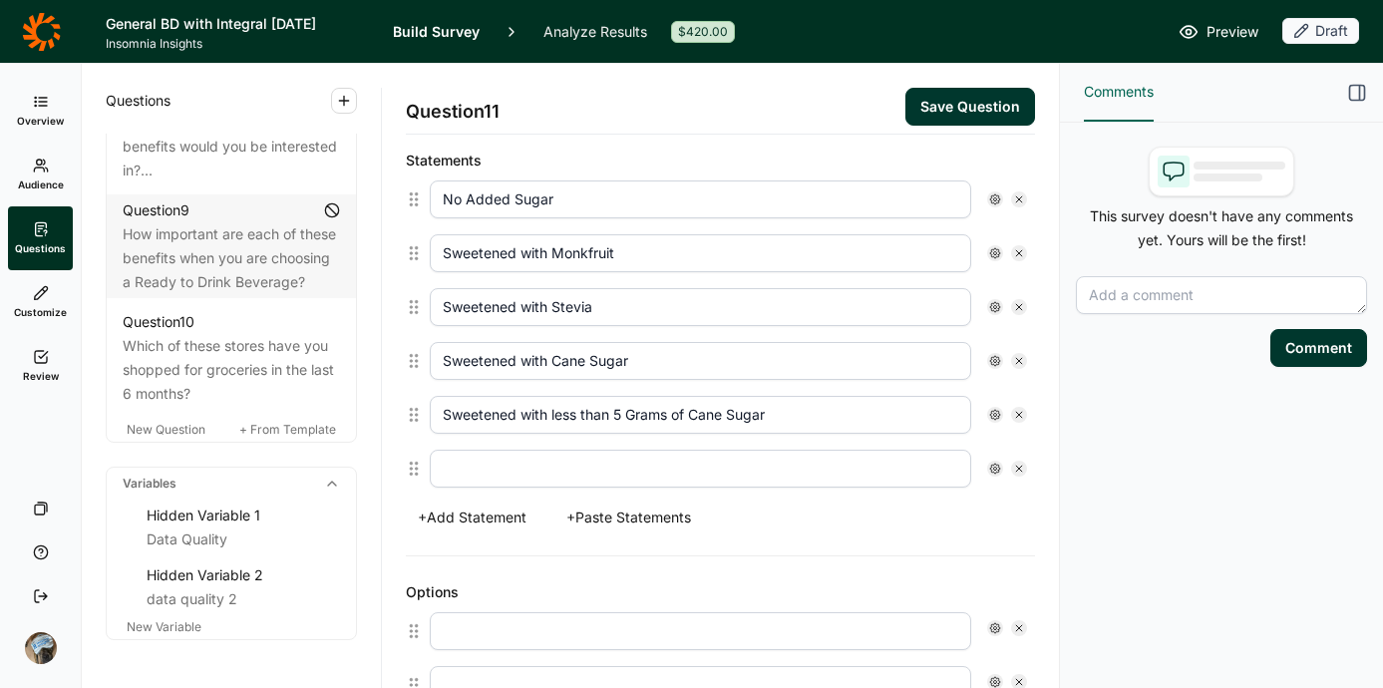
type input "Sweetened with less than 5 Grams of Cane Sugar"
click at [538, 464] on input "text" at bounding box center [700, 469] width 541 height 38
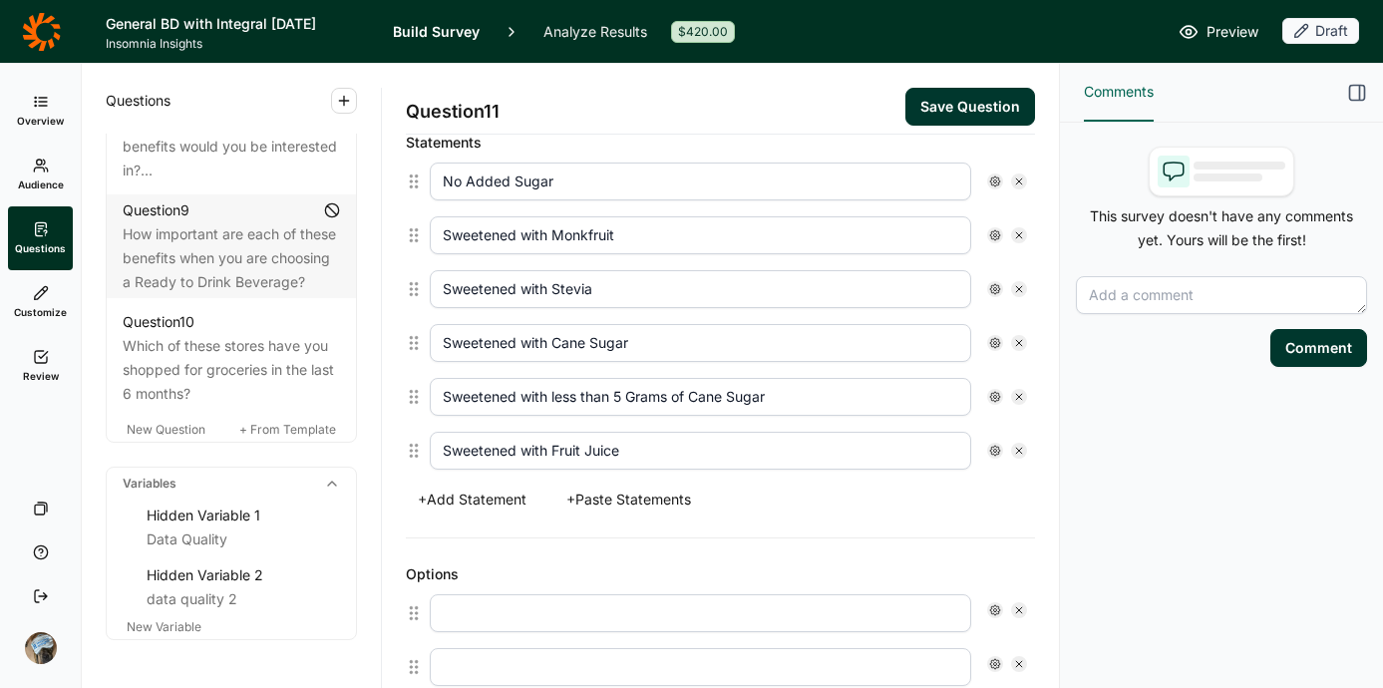
type input "Sweetened with Fruit Juice"
click at [485, 494] on button "+ Add Statement" at bounding box center [472, 499] width 133 height 28
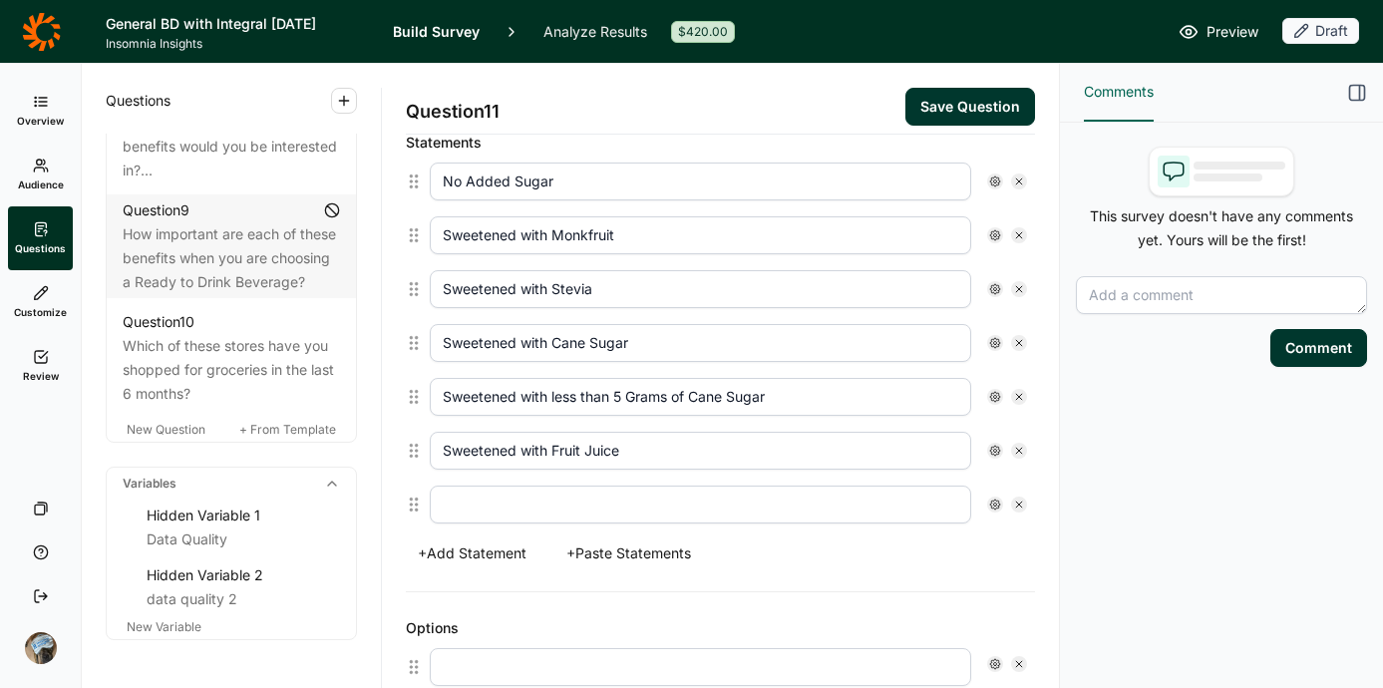
click at [522, 501] on input "text" at bounding box center [700, 504] width 541 height 38
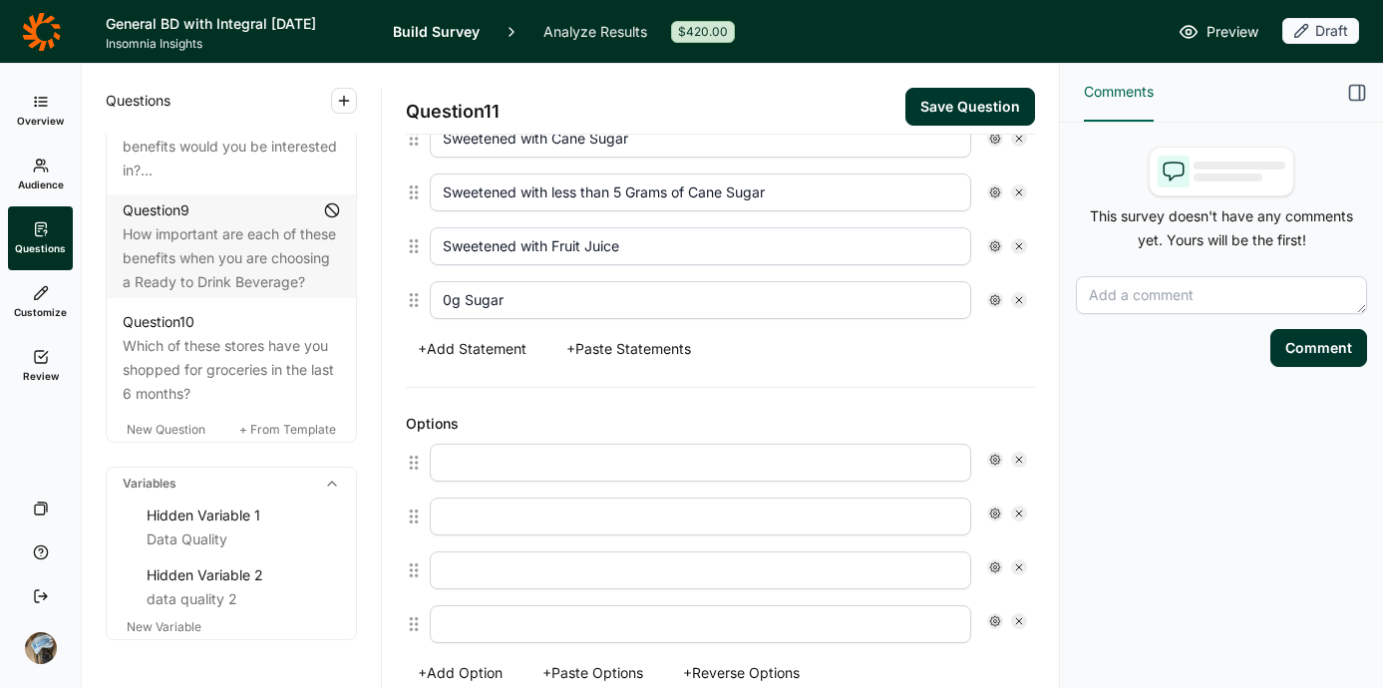
scroll to position [790, 0]
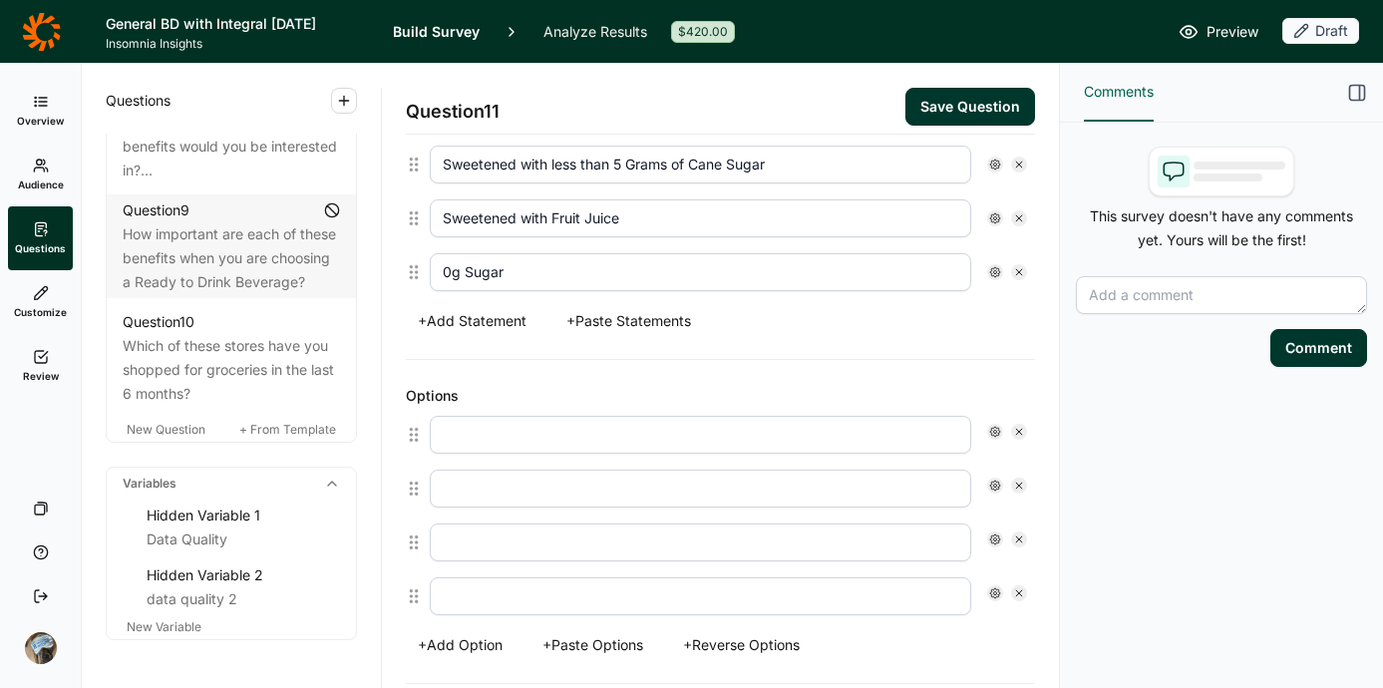
type input "0g Sugar"
click at [524, 433] on input "text" at bounding box center [700, 435] width 541 height 38
type input "Very Important"
click at [575, 483] on input "text" at bounding box center [700, 489] width 541 height 38
type input "Somewhat Interested"
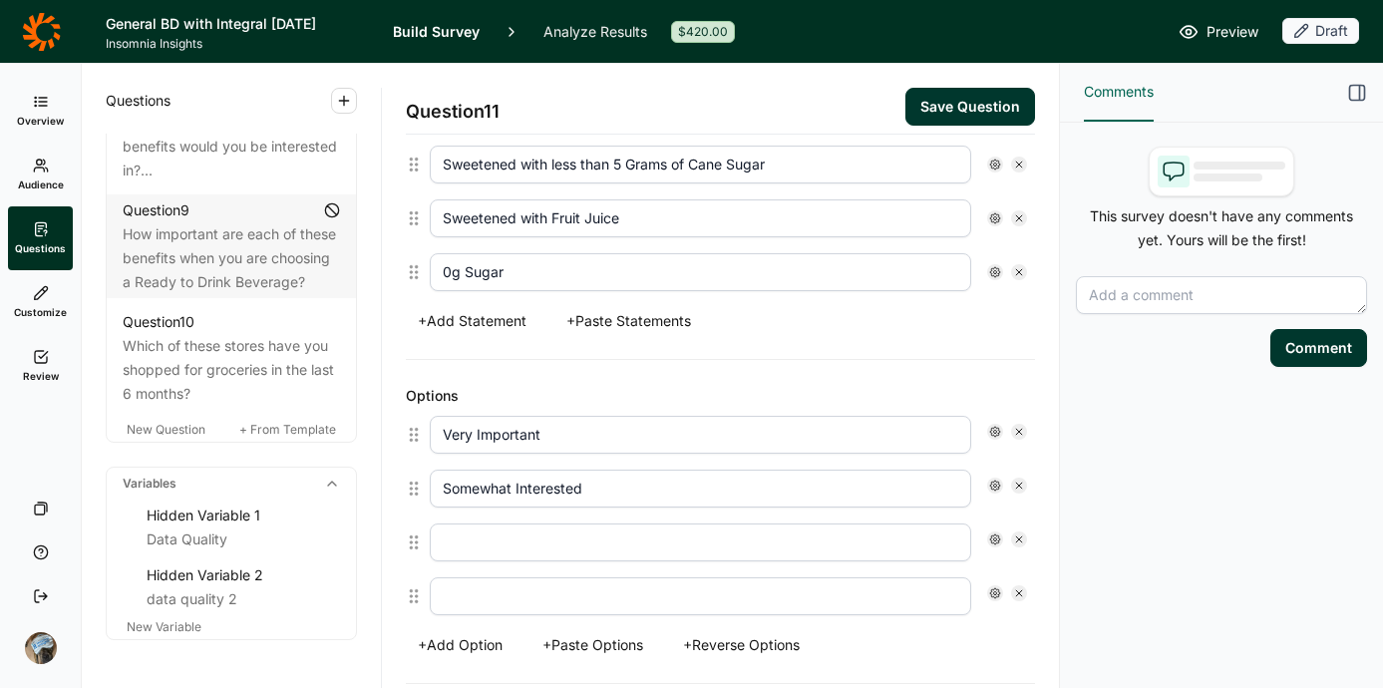
click at [623, 550] on input "text" at bounding box center [700, 542] width 541 height 38
type input "Neither Interested nor Uninterested"
click at [570, 601] on input "text" at bounding box center [700, 596] width 541 height 38
type input "Not Very Interested"
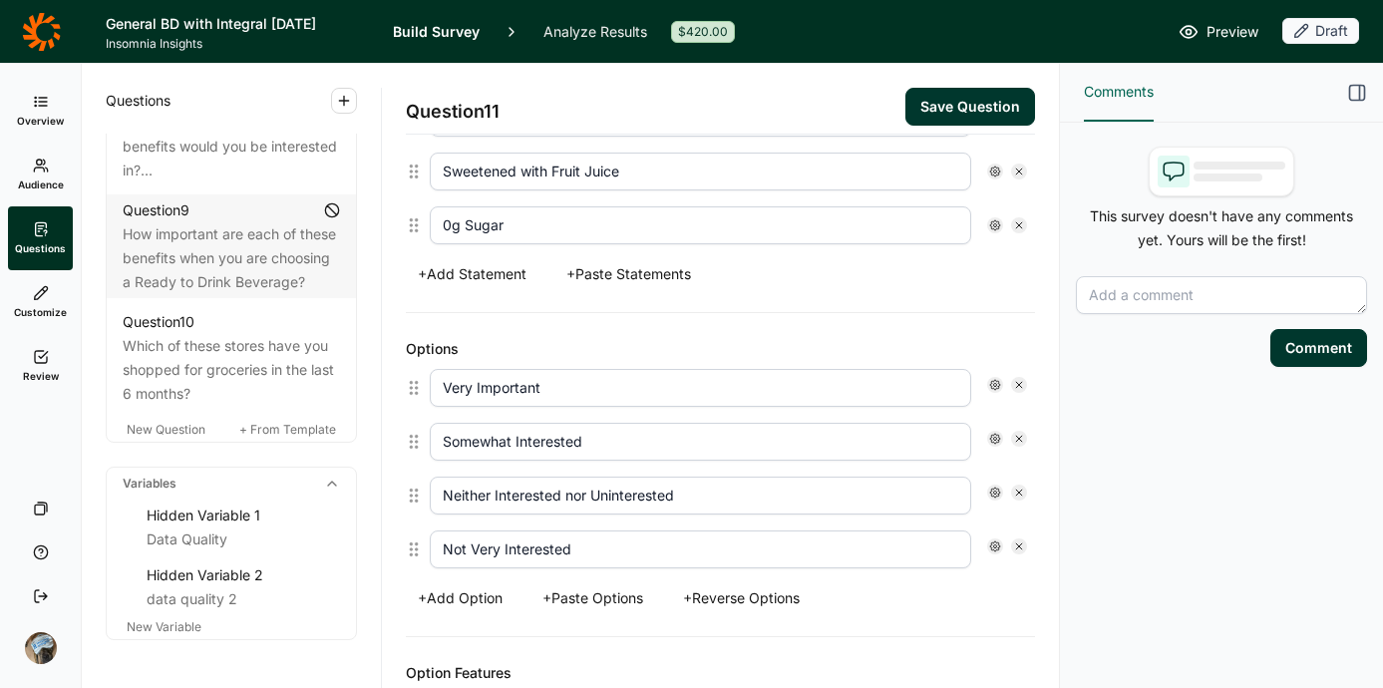
scroll to position [1029, 0]
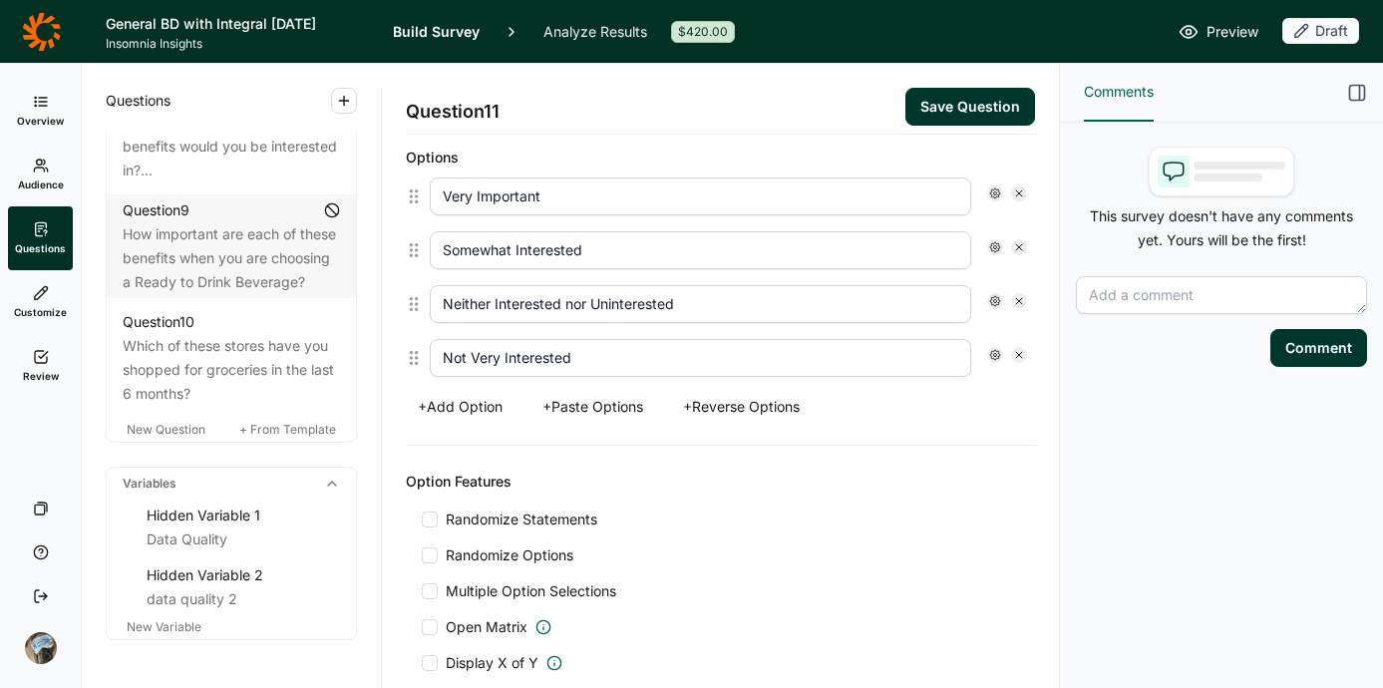
click at [471, 403] on button "+ Add Option" at bounding box center [460, 407] width 109 height 28
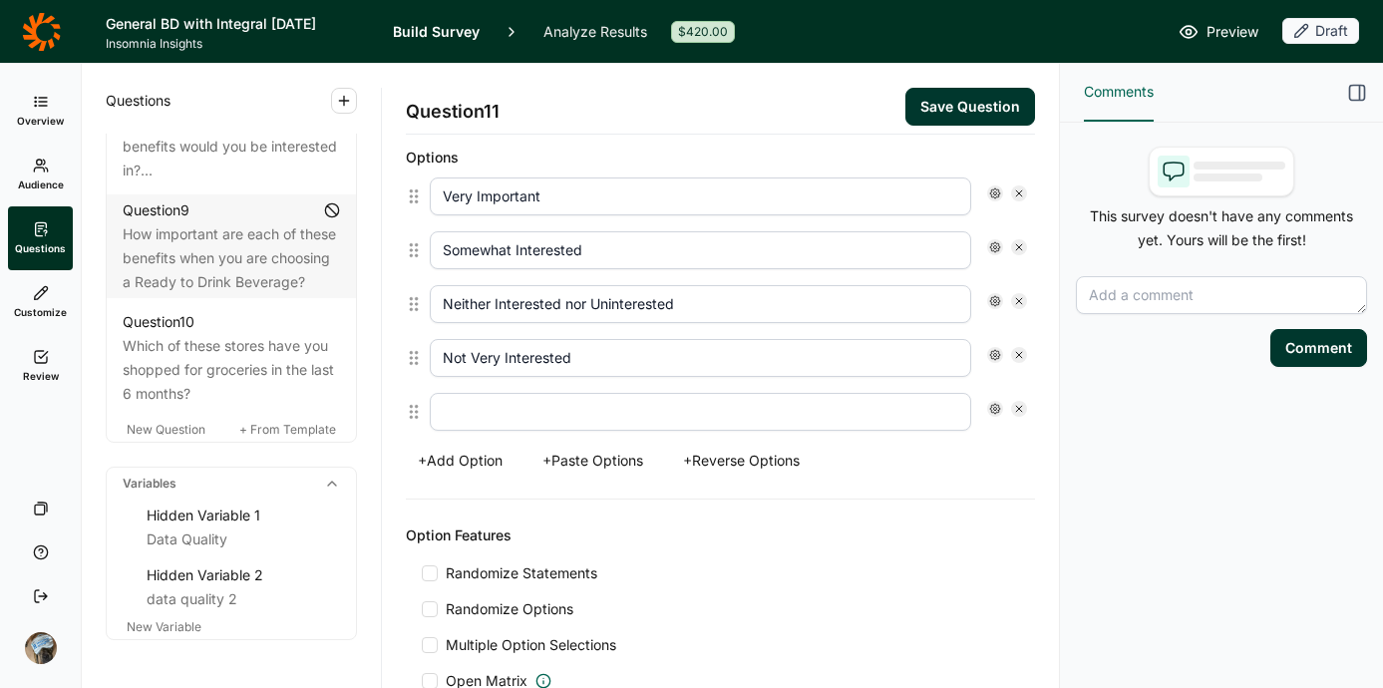
click at [471, 405] on input "text" at bounding box center [700, 412] width 541 height 38
type input "Not Interested at All"
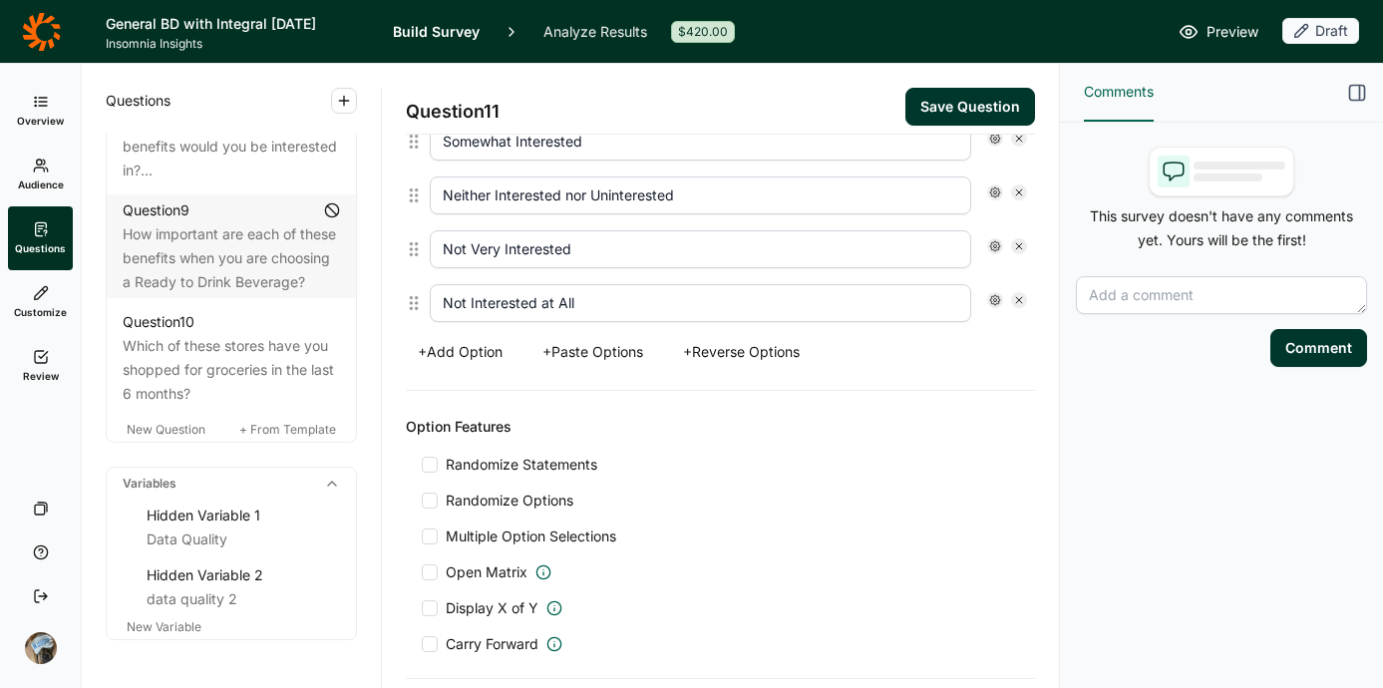
scroll to position [1137, 0]
click at [567, 462] on span "Randomize Statements" at bounding box center [517, 465] width 159 height 20
click at [422, 465] on input "Randomize Statements" at bounding box center [422, 465] width 0 height 0
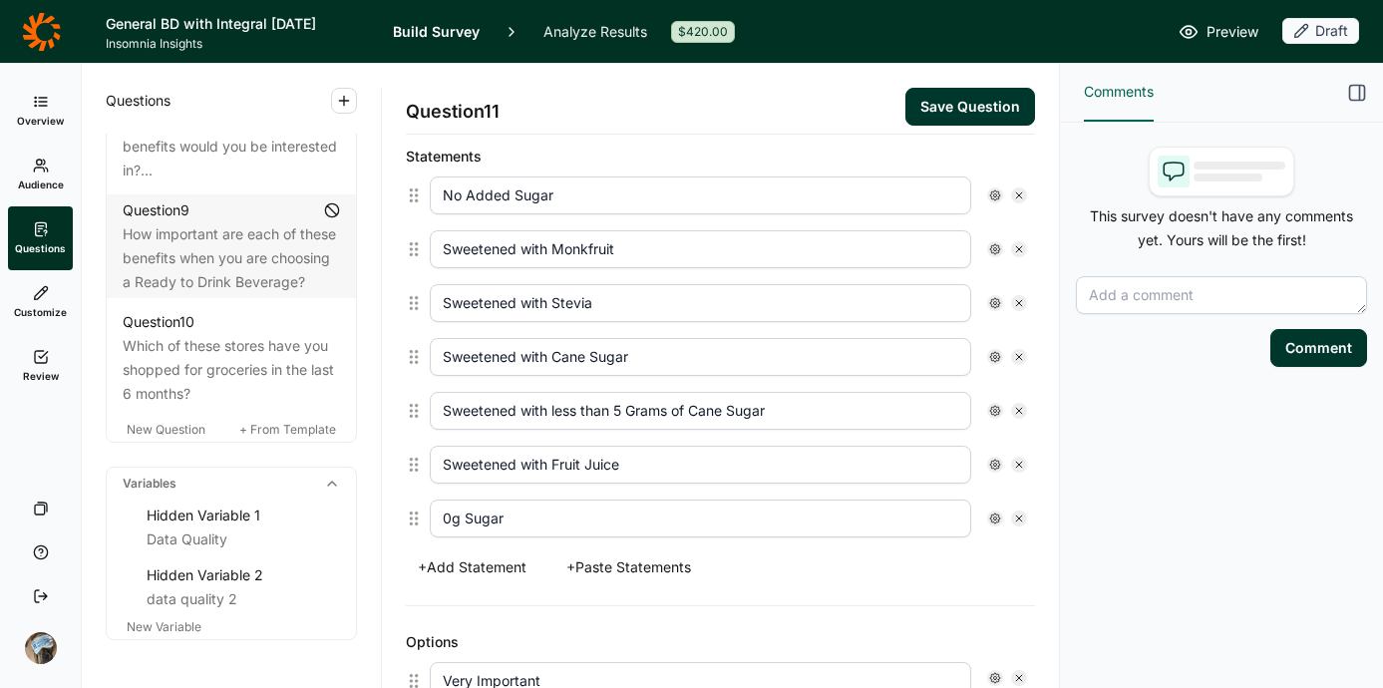
scroll to position [492, 0]
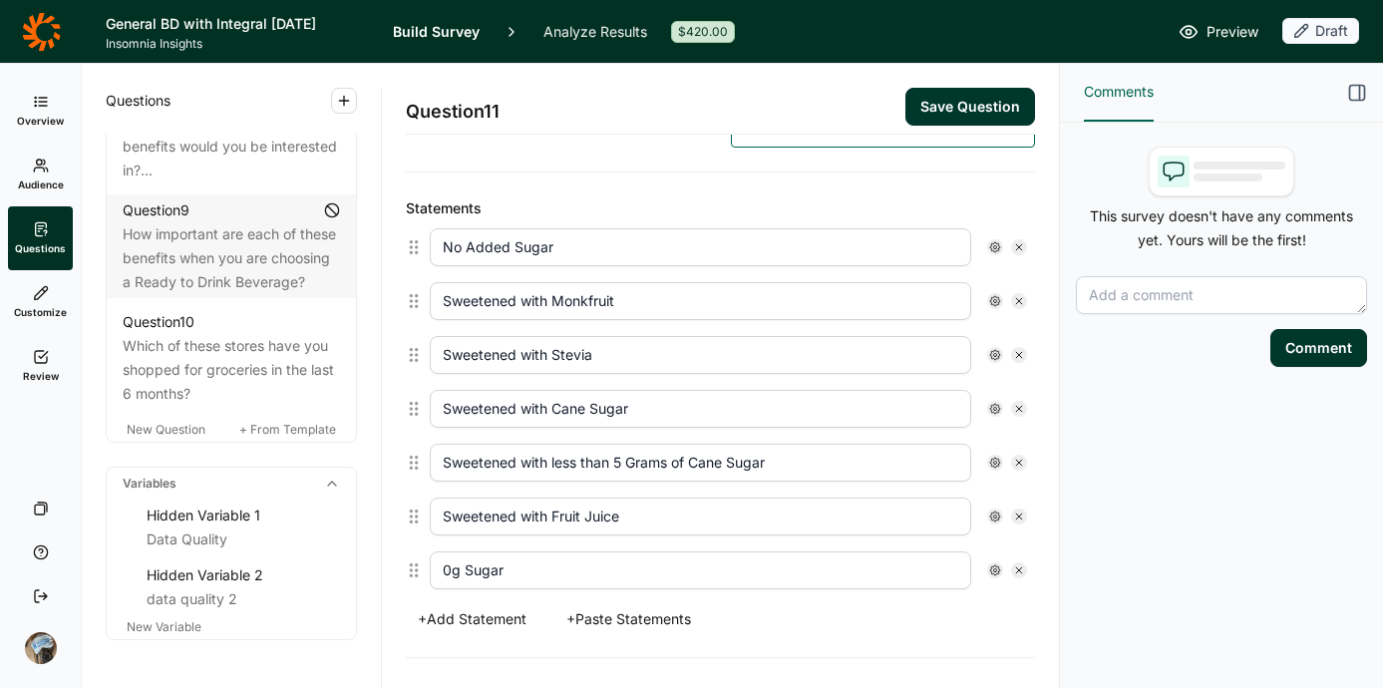
click at [943, 105] on button "Save Question" at bounding box center [970, 107] width 130 height 38
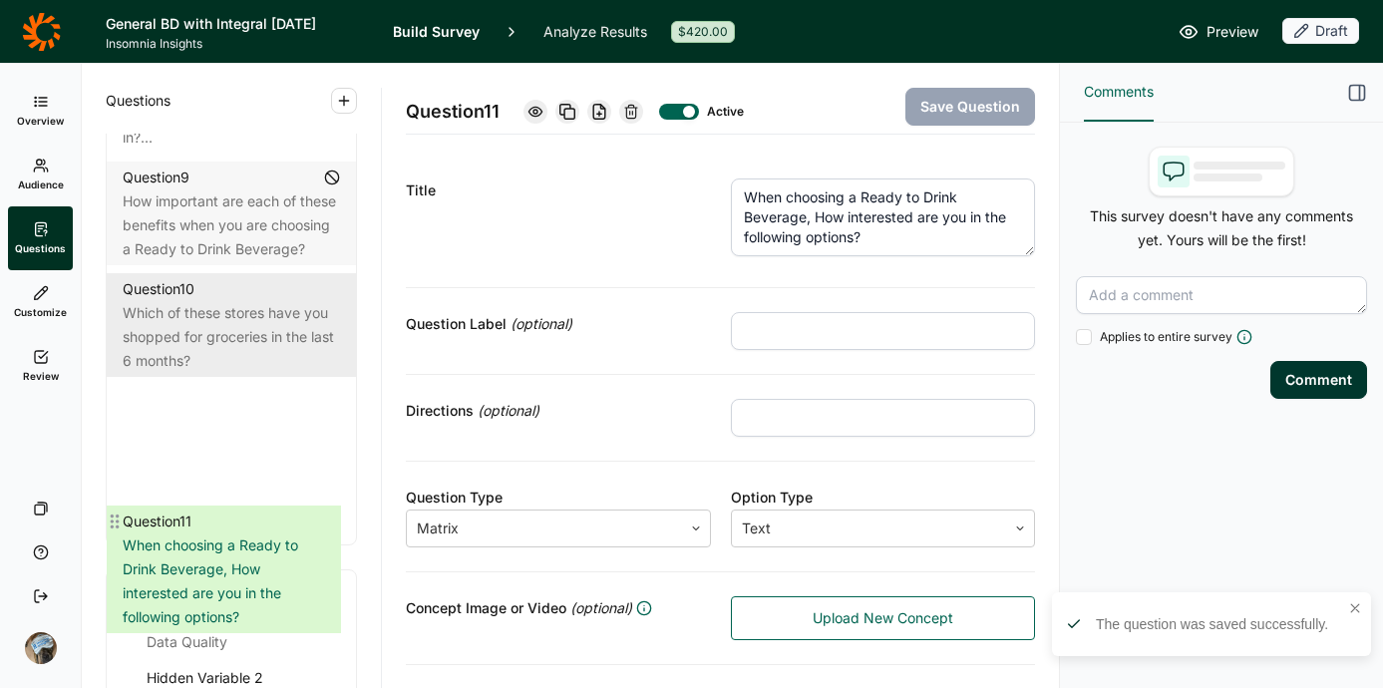
scroll to position [1849, 0]
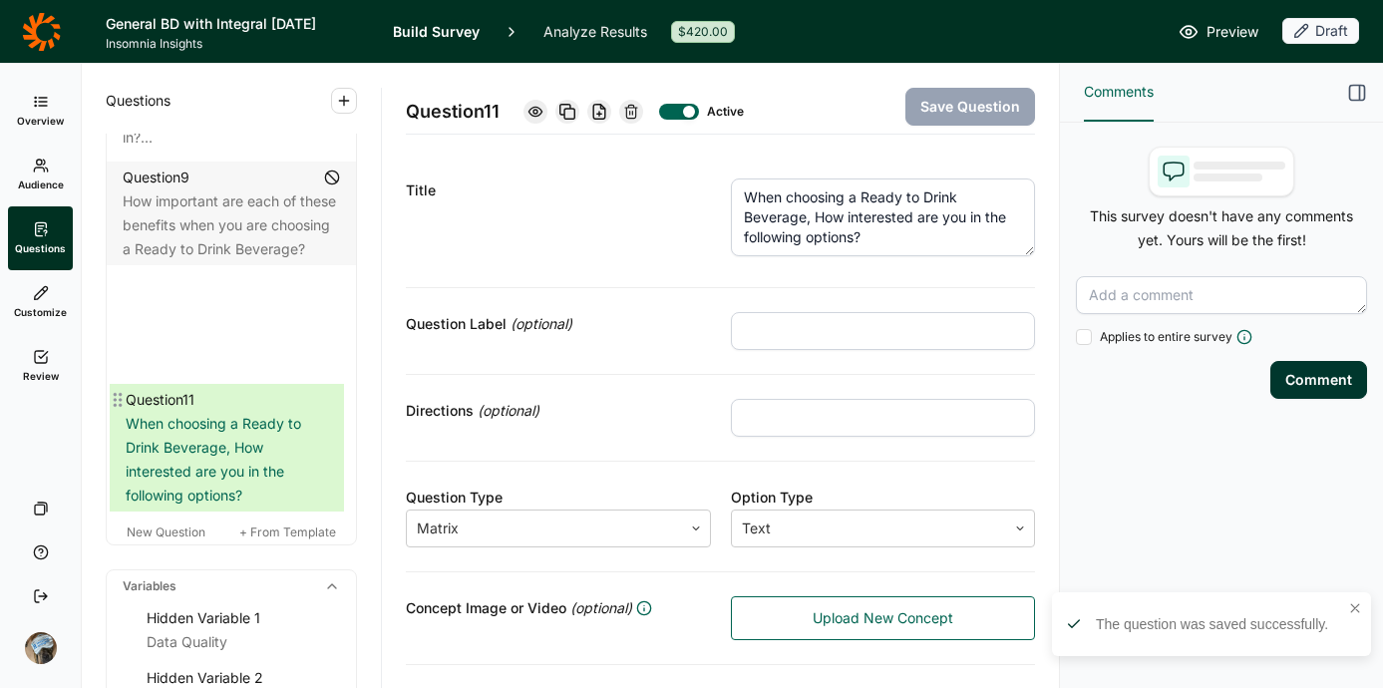
drag, startPoint x: 121, startPoint y: 532, endPoint x: 122, endPoint y: 397, distance: 135.6
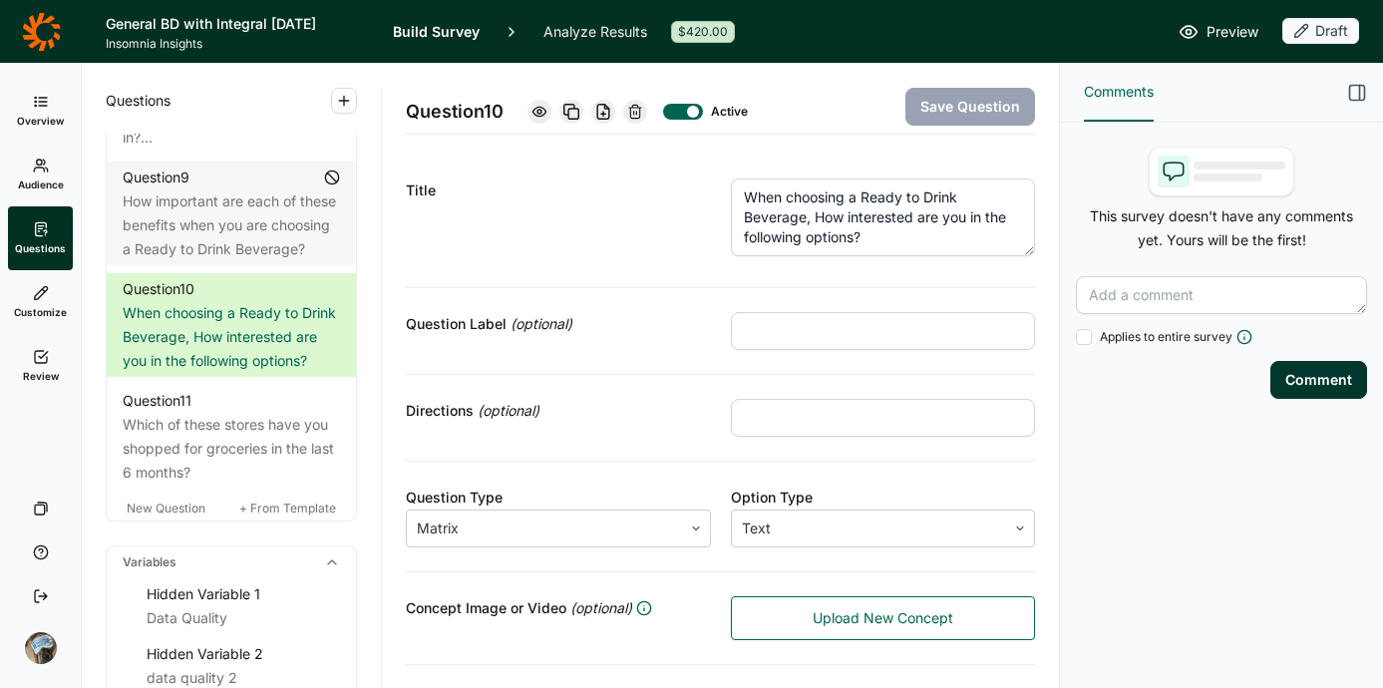
click at [19, 383] on link "Review" at bounding box center [40, 366] width 65 height 64
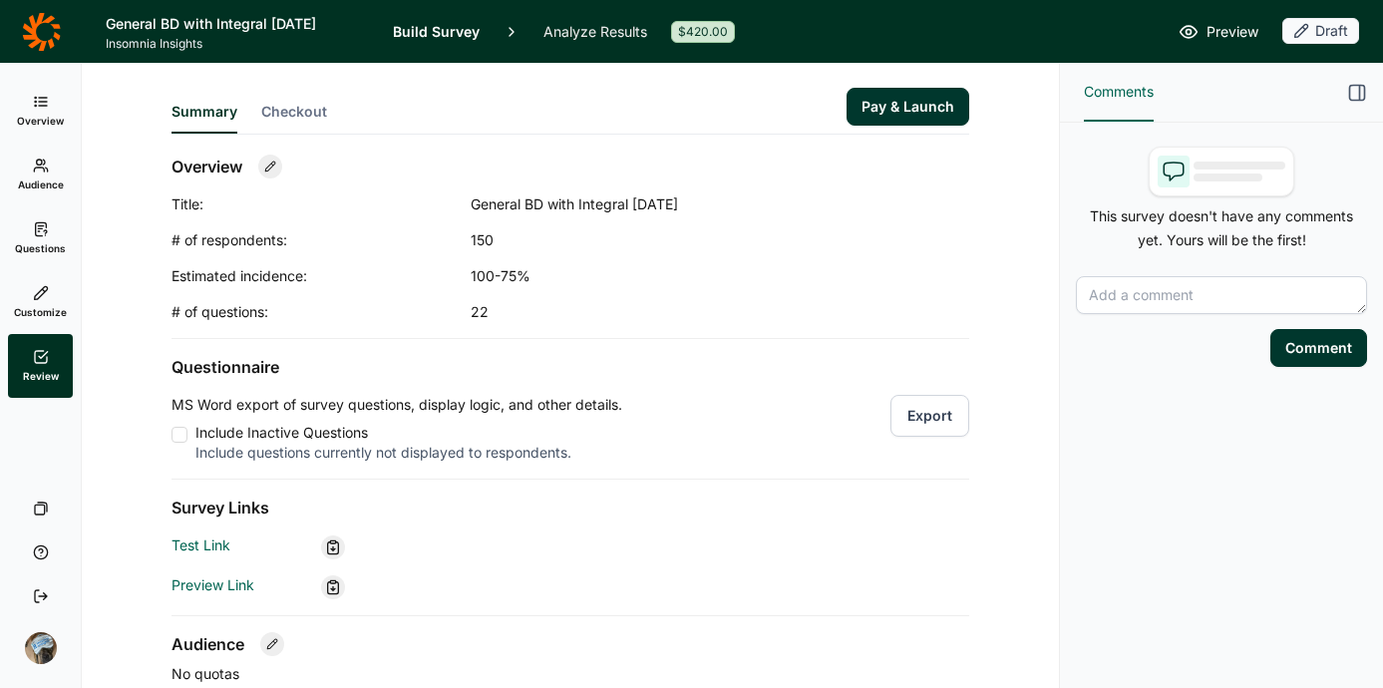
drag, startPoint x: 911, startPoint y: 402, endPoint x: 918, endPoint y: 412, distance: 12.2
click at [916, 404] on button "Export" at bounding box center [929, 416] width 79 height 42
click at [34, 234] on icon at bounding box center [41, 229] width 16 height 16
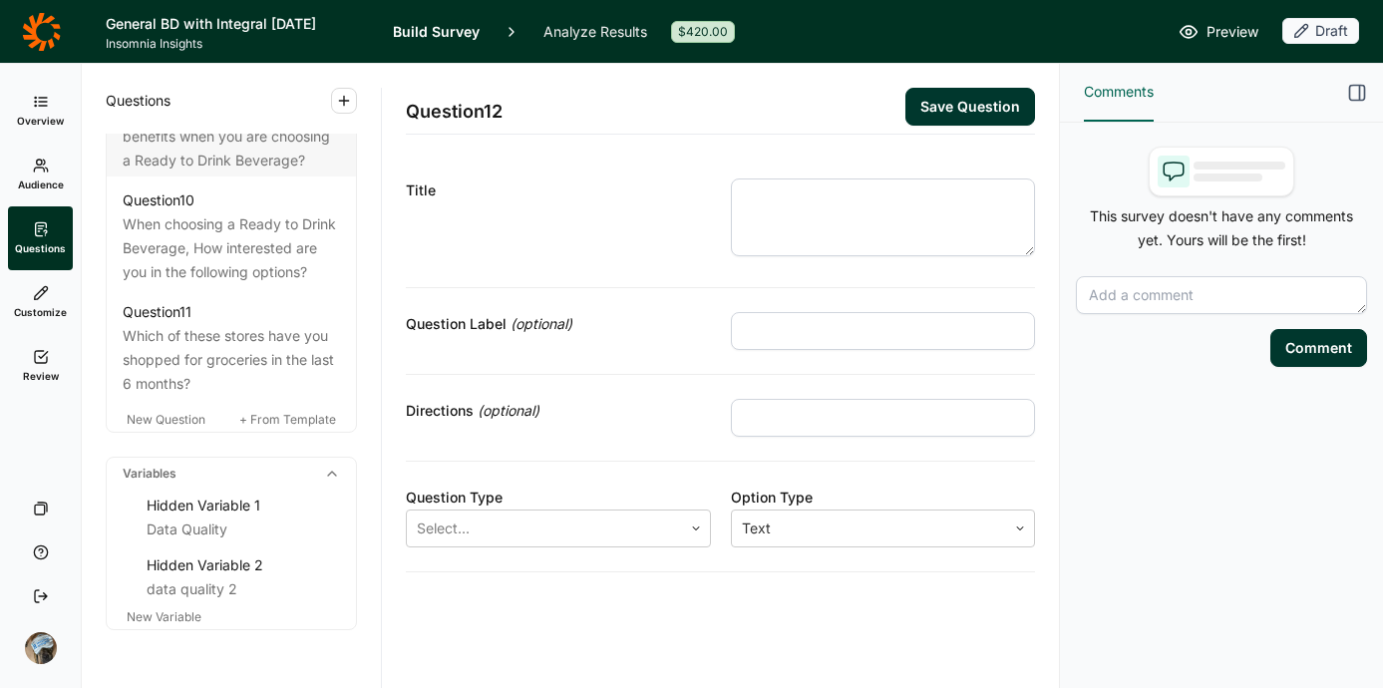
scroll to position [1733, 0]
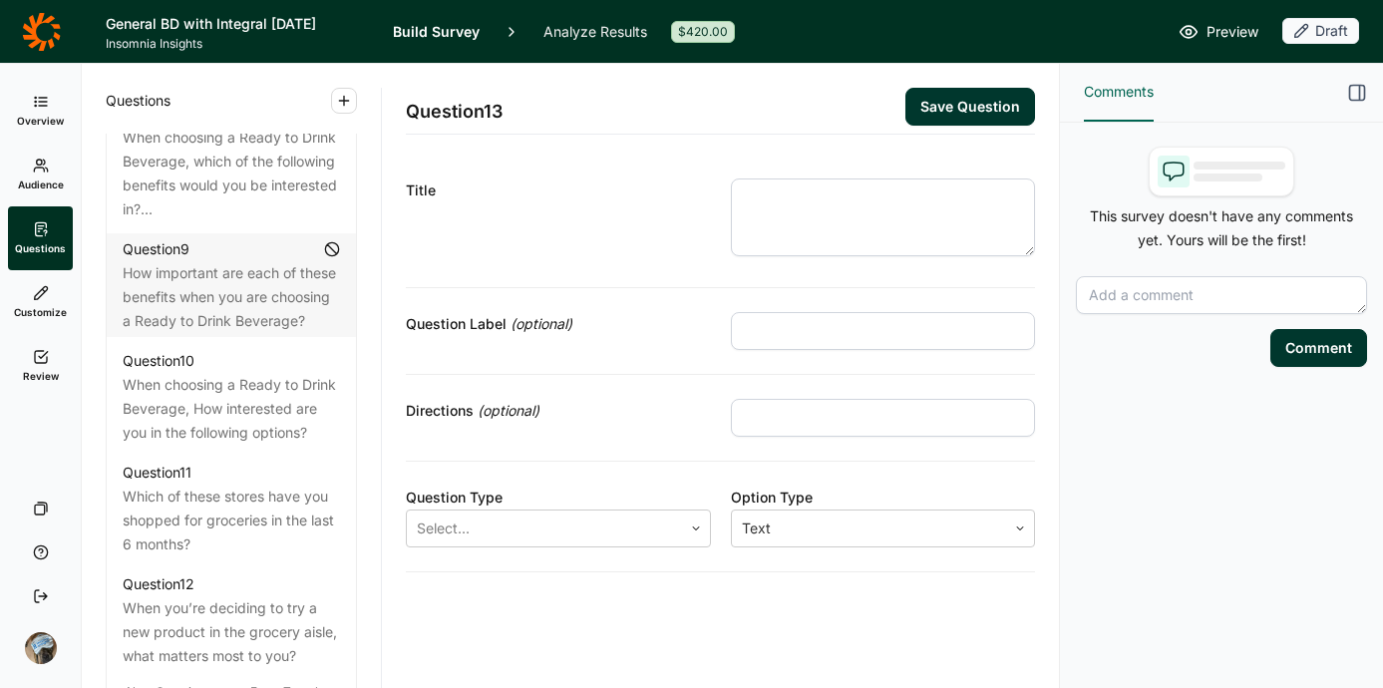
scroll to position [1764, 0]
